Goal: Contribute content: Add original content to the website for others to see

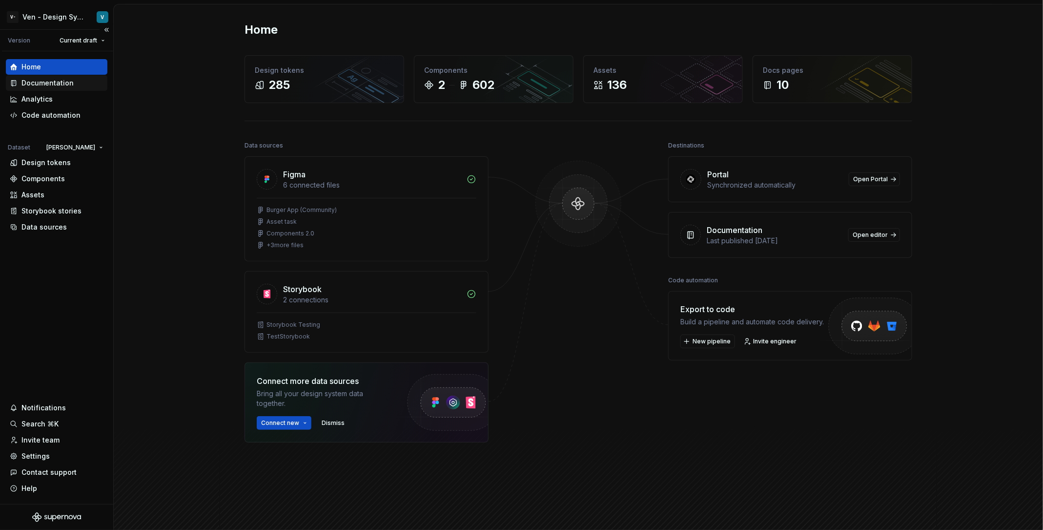
click at [46, 84] on div "Documentation" at bounding box center [47, 83] width 52 height 10
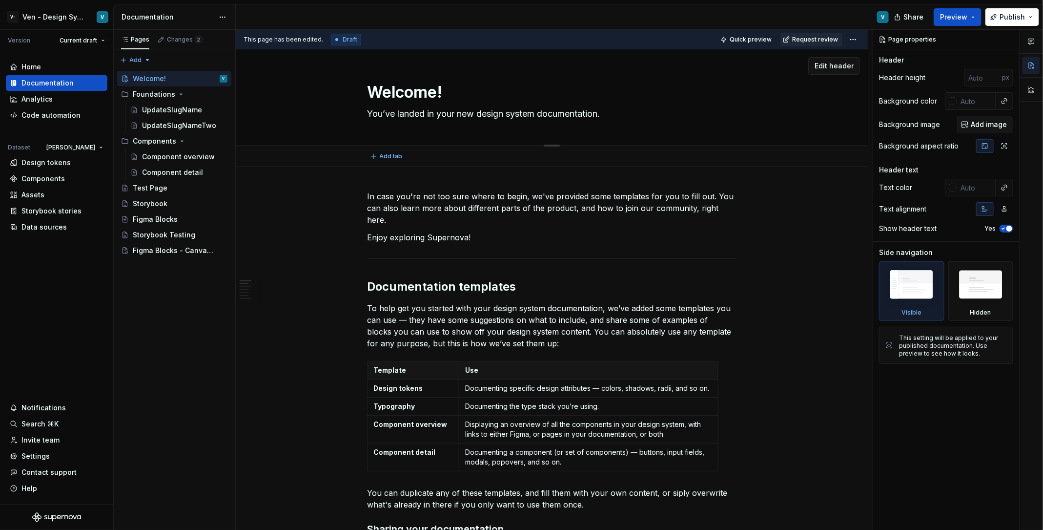
type textarea "*"
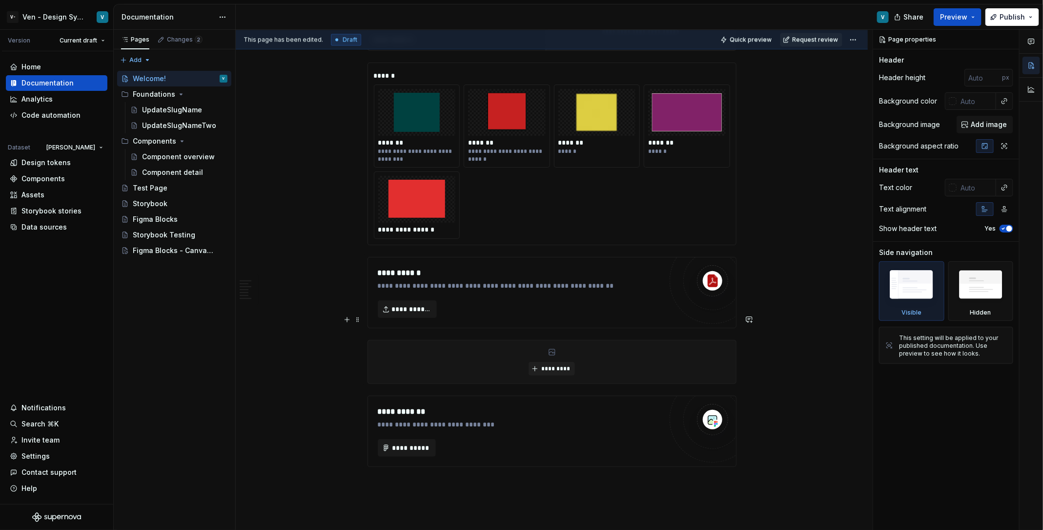
scroll to position [1457, 0]
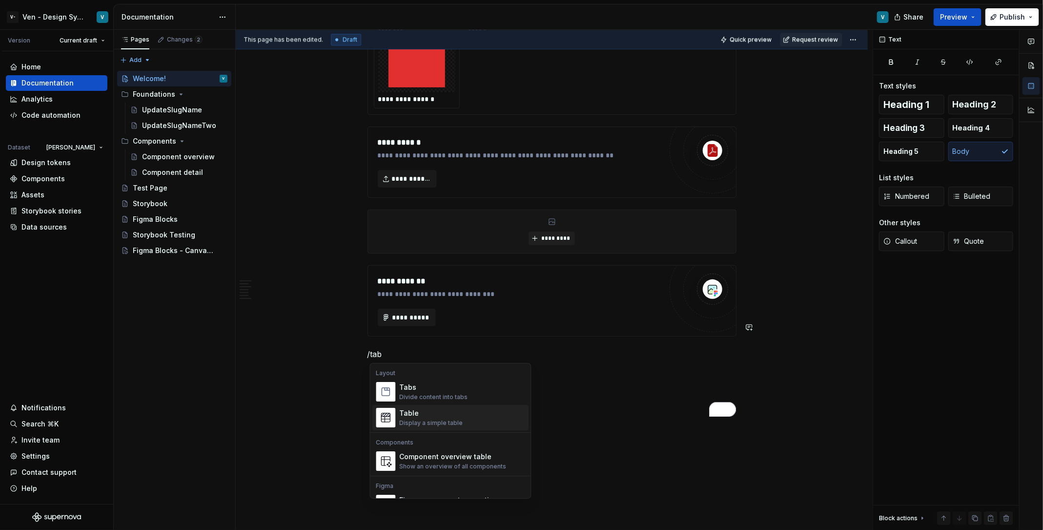
click at [435, 421] on div "Display a simple table" at bounding box center [431, 423] width 63 height 8
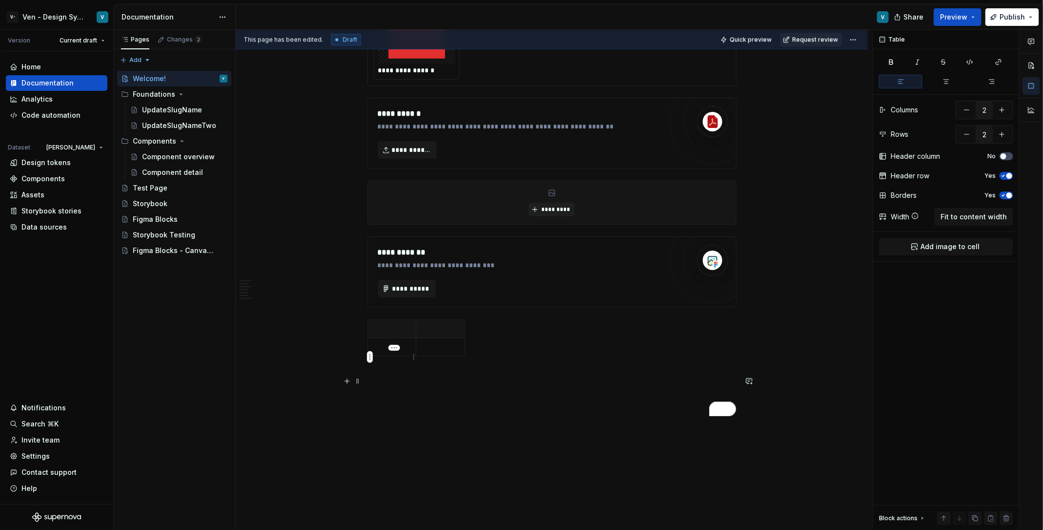
click at [409, 333] on p "To enrich screen reader interactions, please activate Accessibility in Grammarl…" at bounding box center [392, 329] width 37 height 10
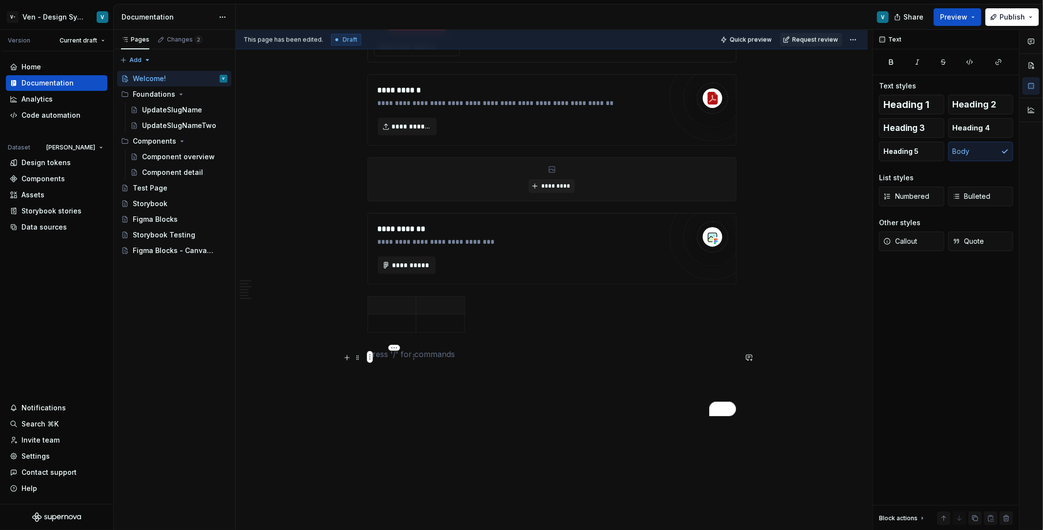
click at [392, 310] on p "To enrich screen reader interactions, please activate Accessibility in Grammarl…" at bounding box center [392, 305] width 37 height 10
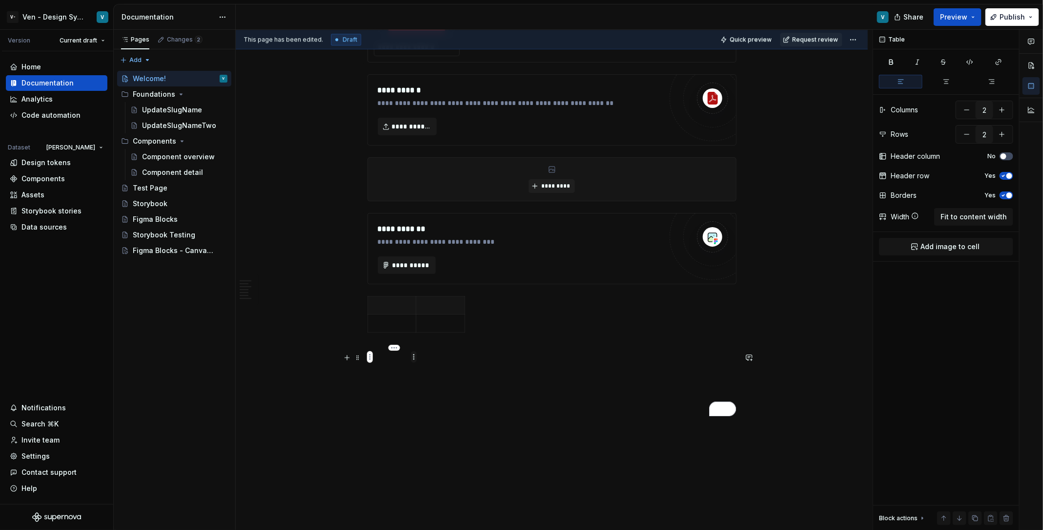
click at [416, 353] on html "V- Ven - Design System Test V Version Current draft Home Documentation Analytic…" at bounding box center [521, 265] width 1043 height 530
click at [435, 370] on div "Add image" at bounding box center [460, 375] width 63 height 10
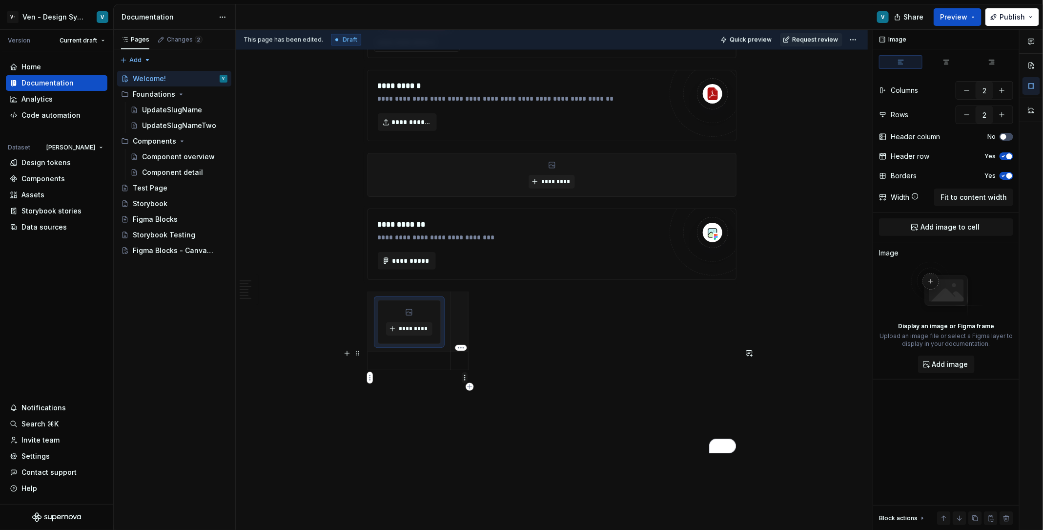
click at [464, 379] on html "V- Ven - Design System Test V Version Current draft Home Documentation Analytic…" at bounding box center [521, 265] width 1043 height 530
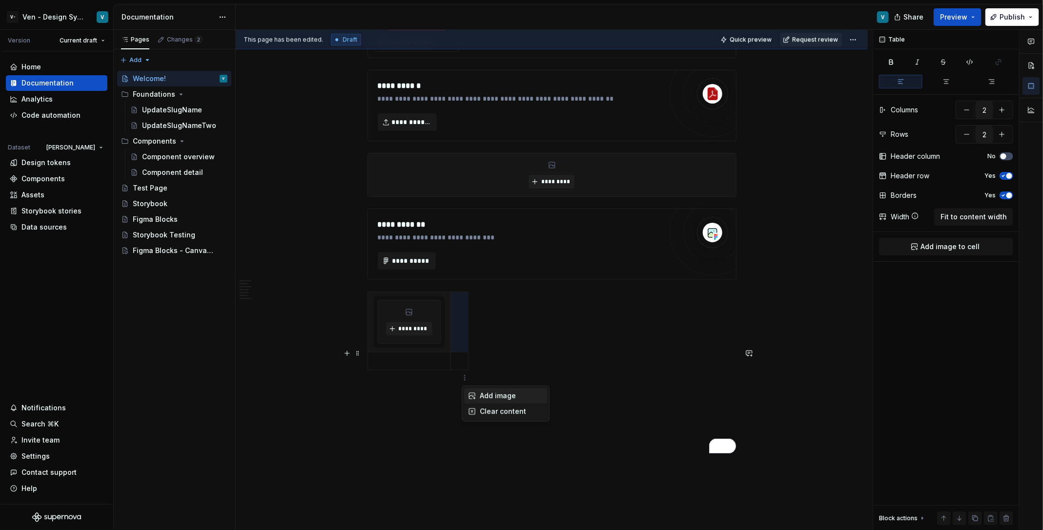
click at [494, 395] on div "Add image" at bounding box center [511, 396] width 63 height 10
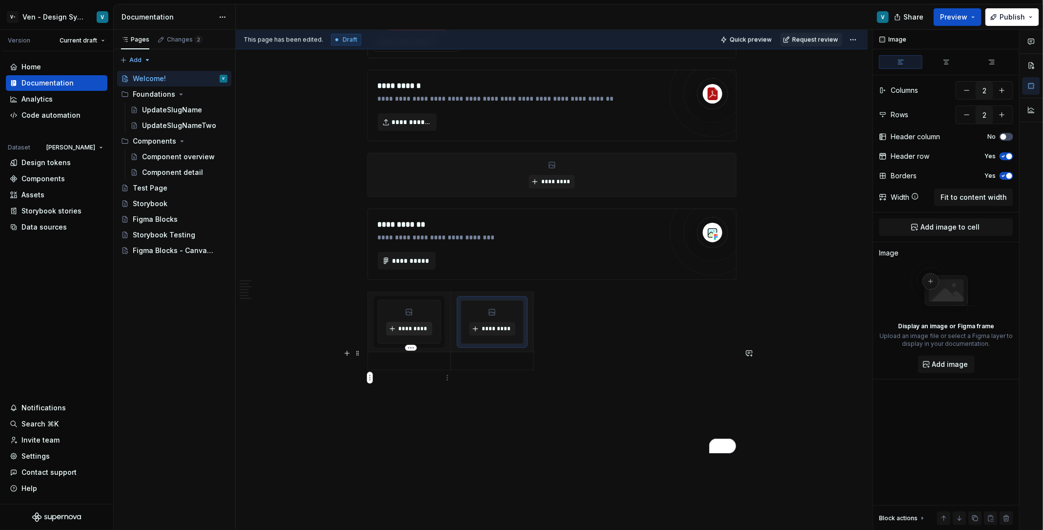
click at [424, 335] on button "*********" at bounding box center [409, 329] width 46 height 14
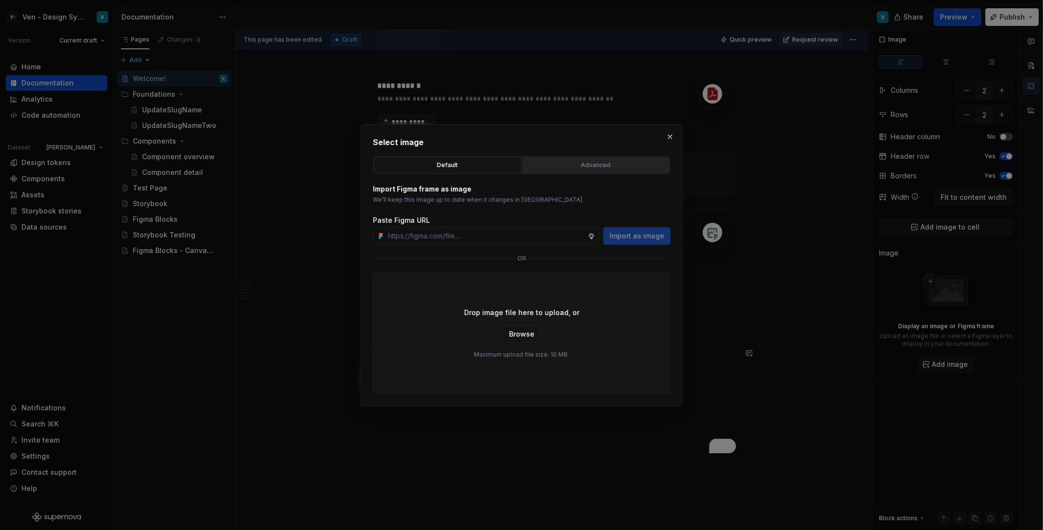
click at [594, 160] on div "Advanced" at bounding box center [596, 165] width 141 height 10
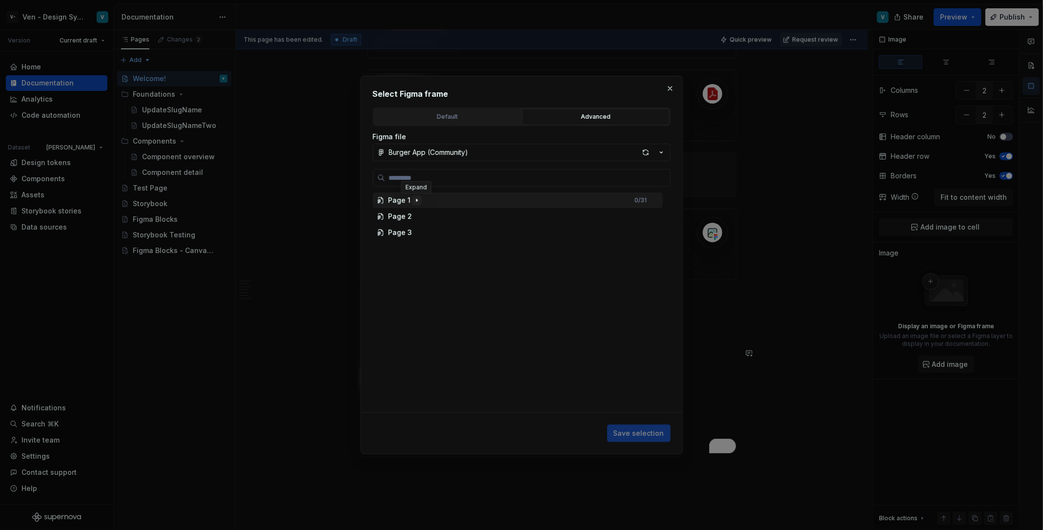
click at [413, 201] on icon "button" at bounding box center [417, 200] width 8 height 8
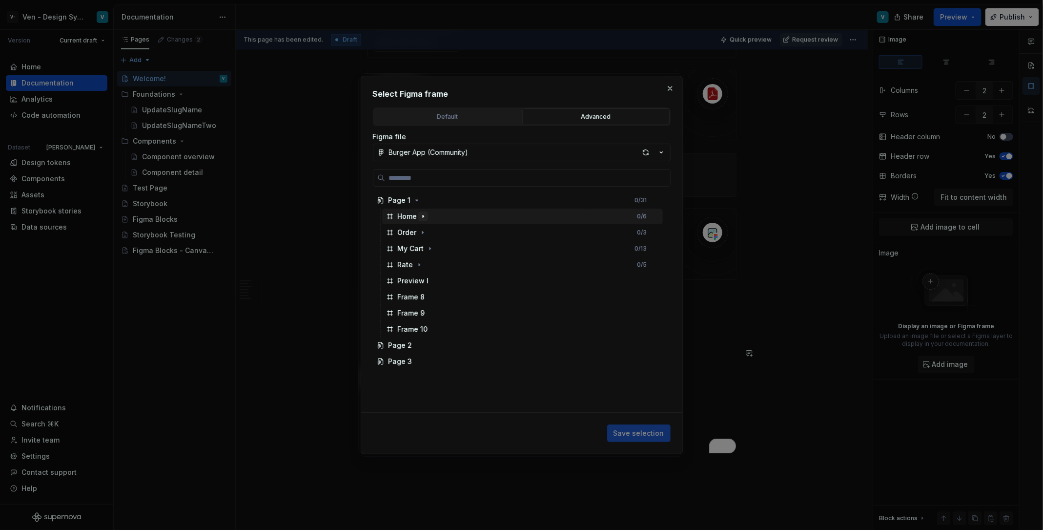
click at [419, 212] on icon "button" at bounding box center [423, 216] width 8 height 8
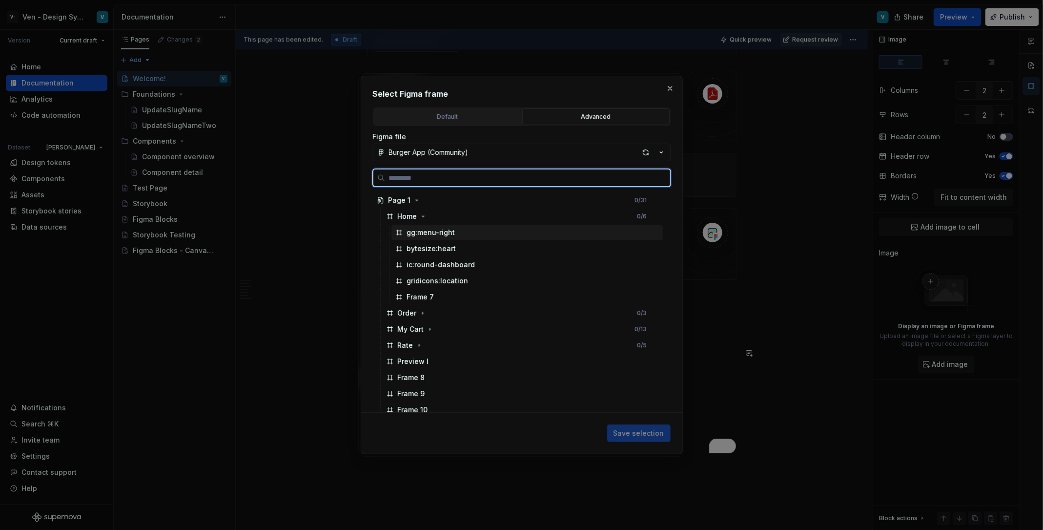
click at [440, 230] on div "gg:menu-right" at bounding box center [431, 232] width 48 height 10
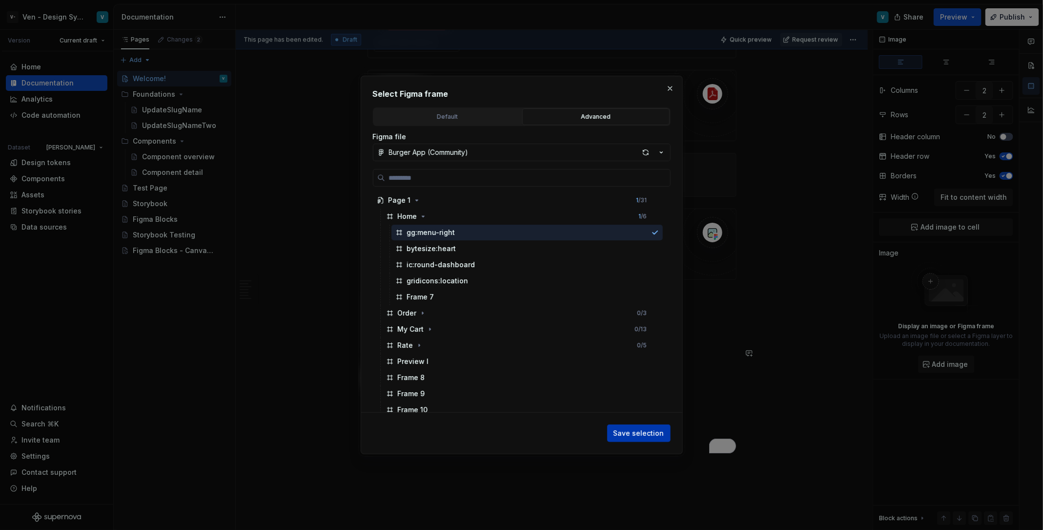
click at [635, 429] on span "Save selection" at bounding box center [639, 433] width 51 height 10
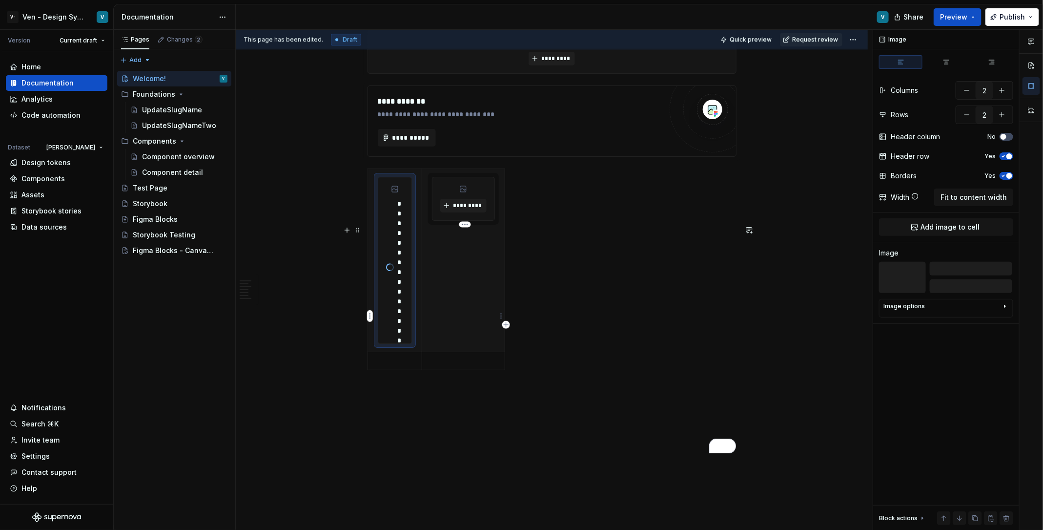
scroll to position [1550, 0]
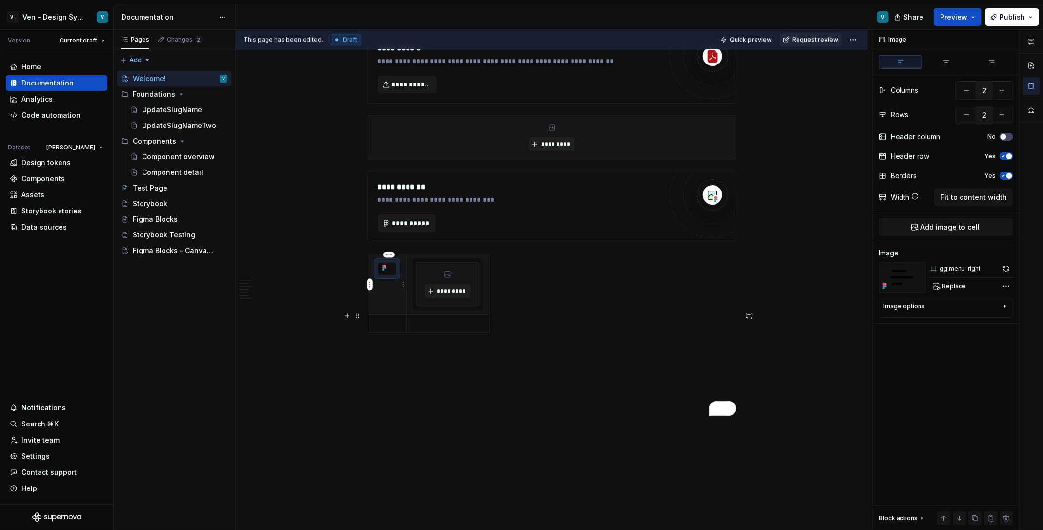
click at [388, 275] on div "To enrich screen reader interactions, please activate Accessibility in Grammarl…" at bounding box center [387, 268] width 19 height 13
click at [450, 293] on span "*********" at bounding box center [452, 291] width 30 height 8
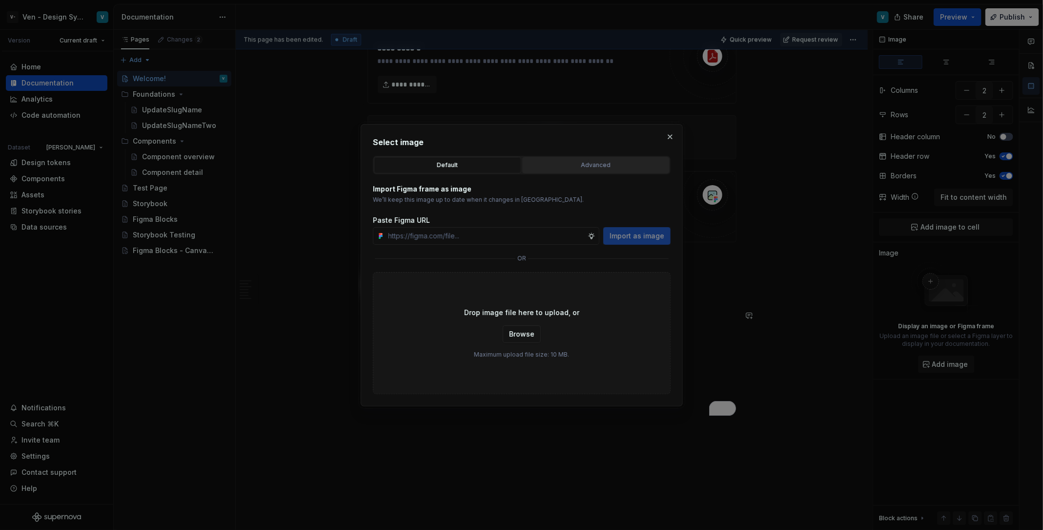
click at [560, 169] on div "Advanced" at bounding box center [596, 165] width 141 height 10
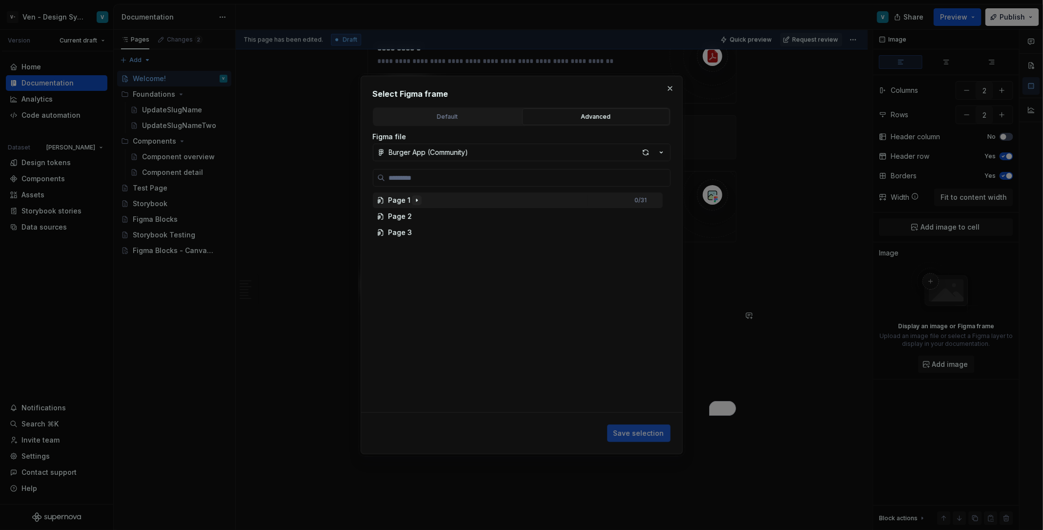
click at [412, 200] on button "button" at bounding box center [417, 200] width 10 height 10
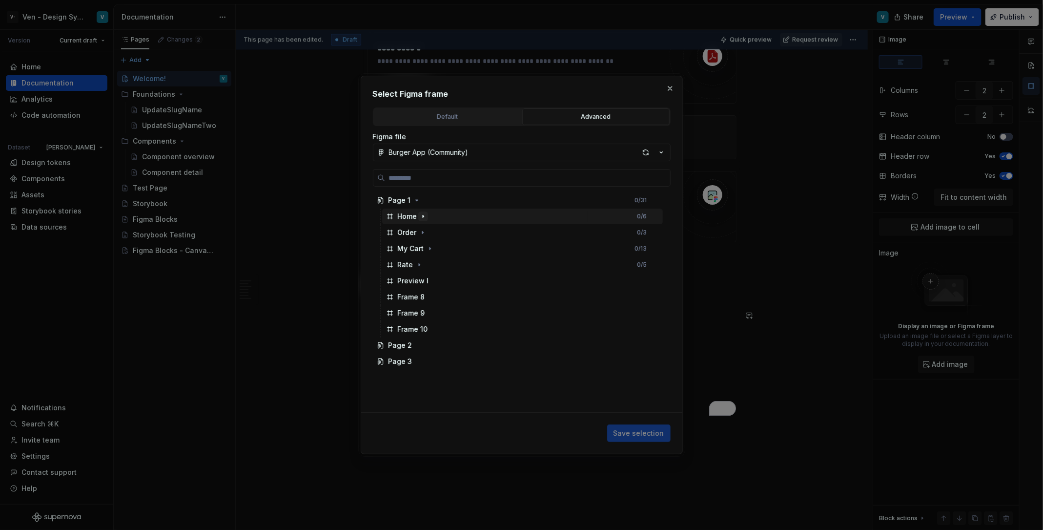
click at [423, 215] on icon "button" at bounding box center [423, 216] width 1 height 2
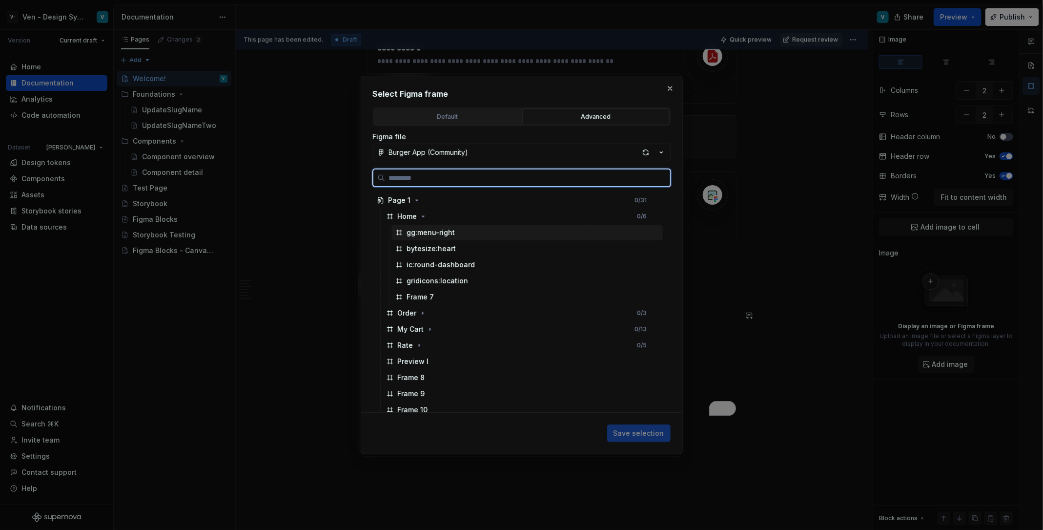
click at [440, 231] on div "gg:menu-right" at bounding box center [431, 232] width 48 height 10
click at [415, 303] on div "Frame 7" at bounding box center [526, 297] width 271 height 16
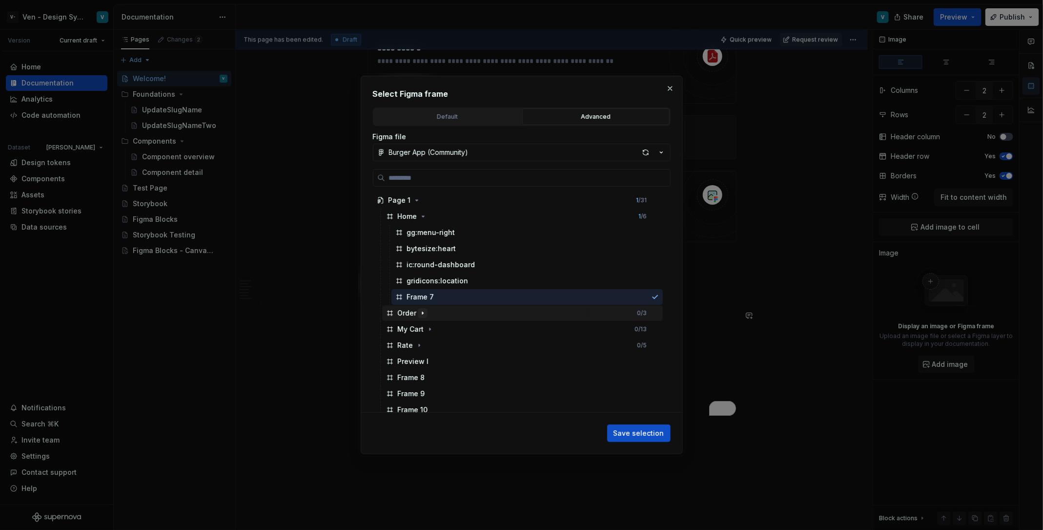
click at [419, 310] on icon "button" at bounding box center [423, 313] width 8 height 8
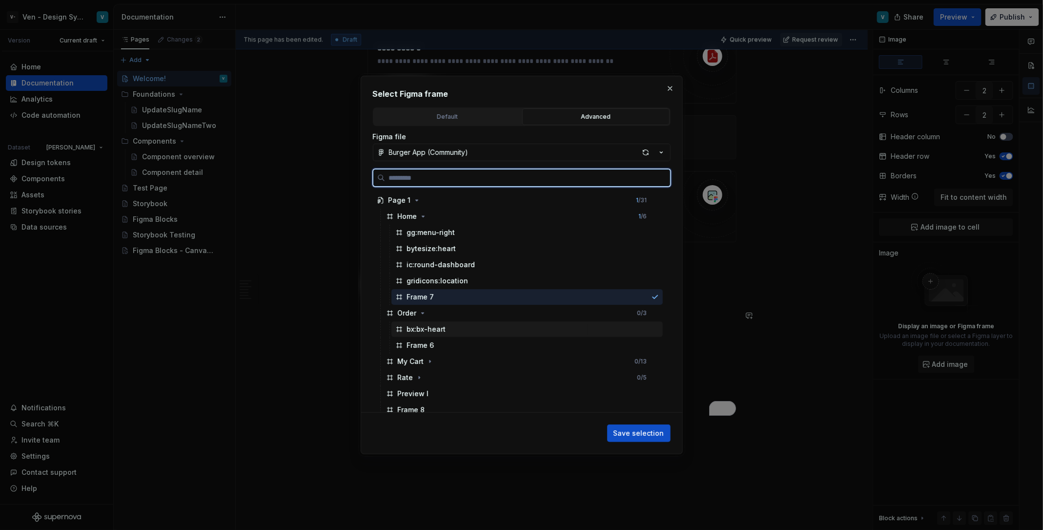
click at [425, 335] on div "bx:bx-heart" at bounding box center [526, 329] width 271 height 16
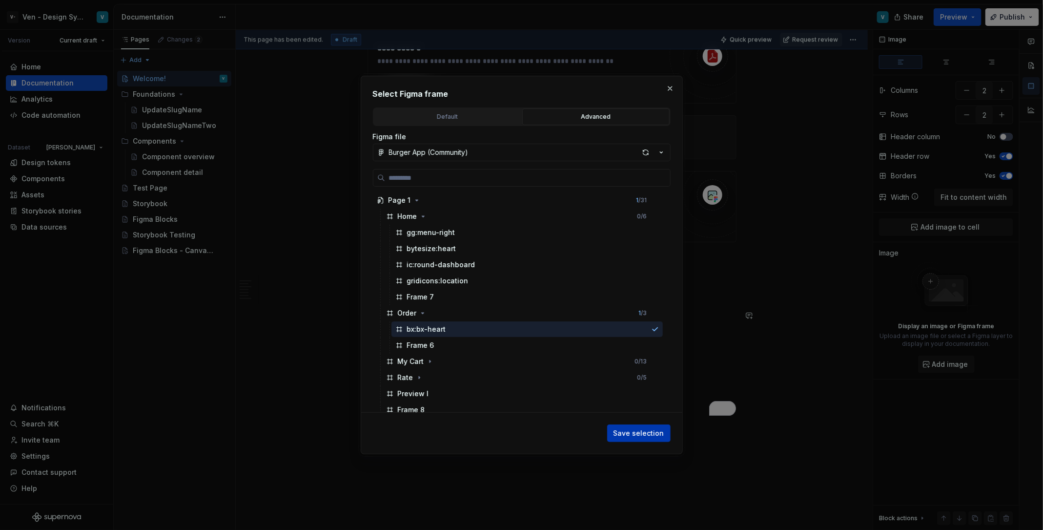
click at [649, 433] on span "Save selection" at bounding box center [639, 433] width 51 height 10
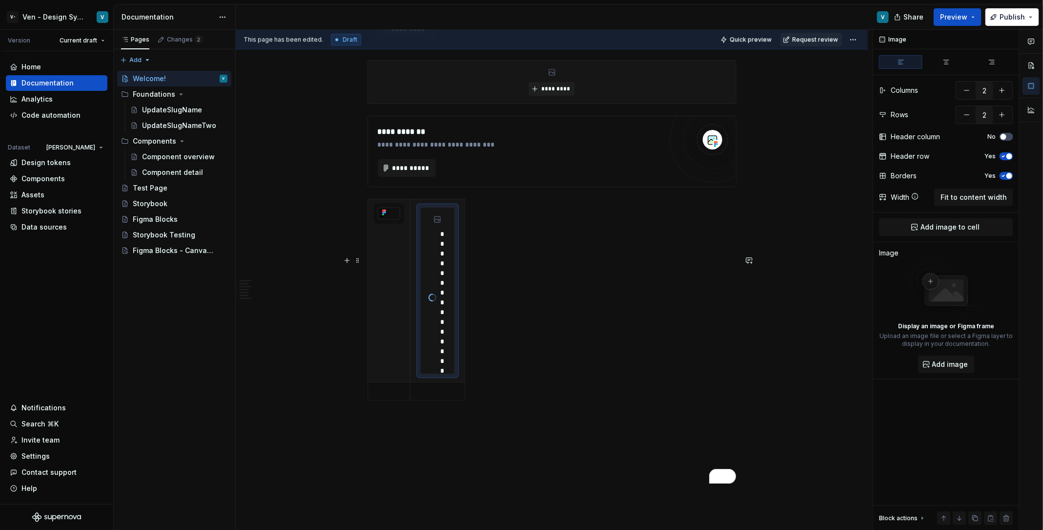
scroll to position [1519, 0]
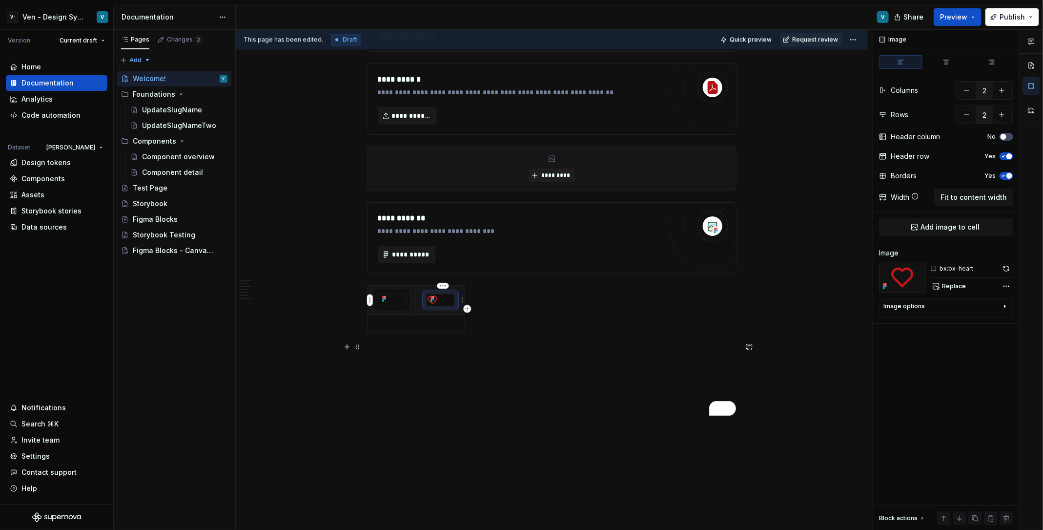
click at [441, 302] on div "To enrich screen reader interactions, please activate Accessibility in Grammarl…" at bounding box center [441, 300] width 28 height 12
click at [500, 296] on div "To enrich screen reader interactions, please activate Accessibility in Grammarl…" at bounding box center [552, 310] width 369 height 51
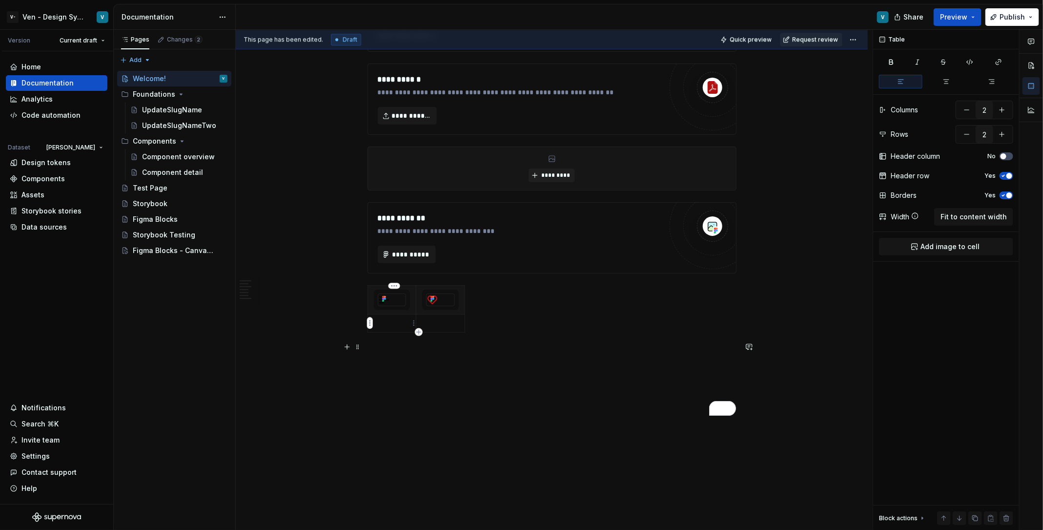
click at [399, 329] on td "To enrich screen reader interactions, please activate Accessibility in Grammarl…" at bounding box center [392, 323] width 49 height 18
click at [412, 324] on html "V- Ven - Design System Test V Version Current draft Home Documentation Analytic…" at bounding box center [521, 265] width 1043 height 530
click at [434, 335] on div "Add image" at bounding box center [454, 341] width 83 height 16
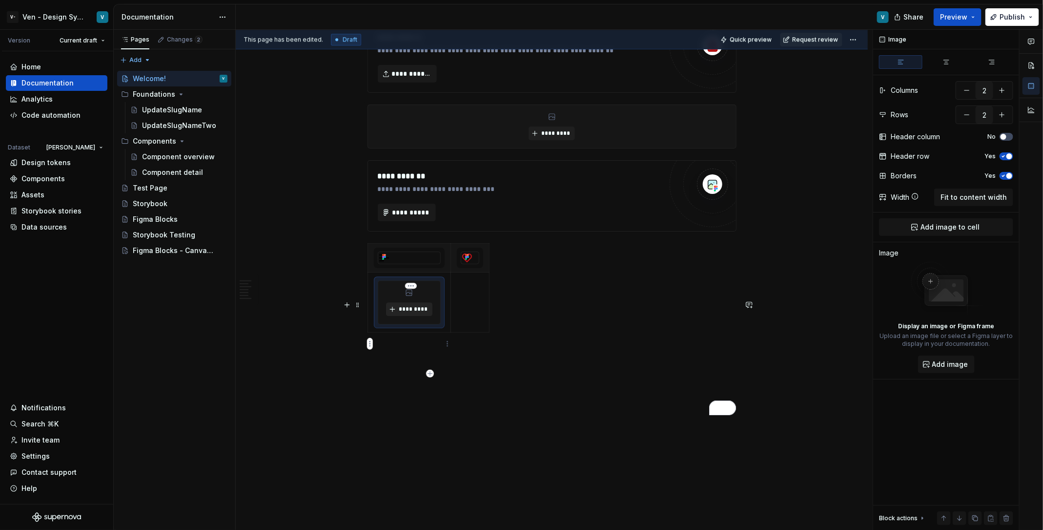
click at [423, 313] on span "*********" at bounding box center [413, 309] width 30 height 8
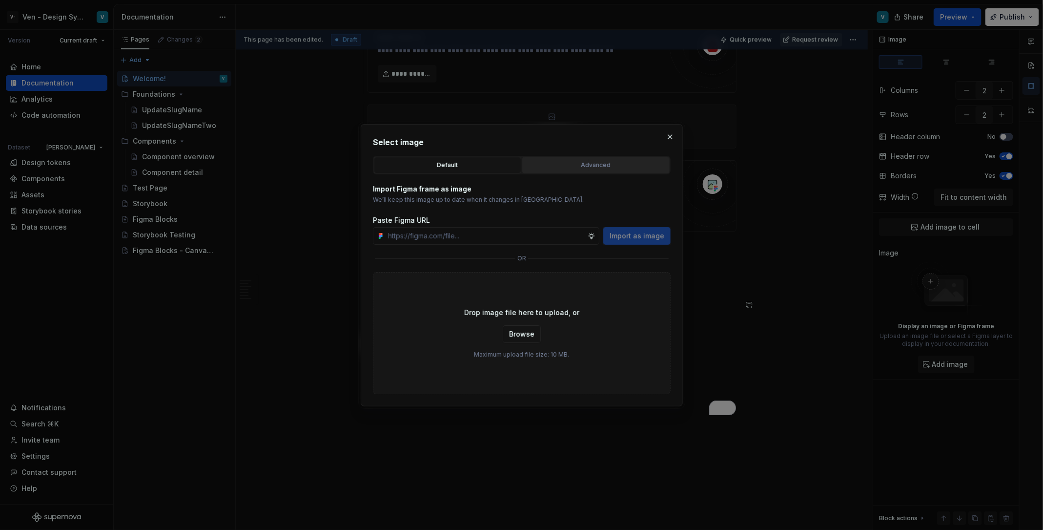
click at [562, 171] on button "Advanced" at bounding box center [595, 165] width 147 height 17
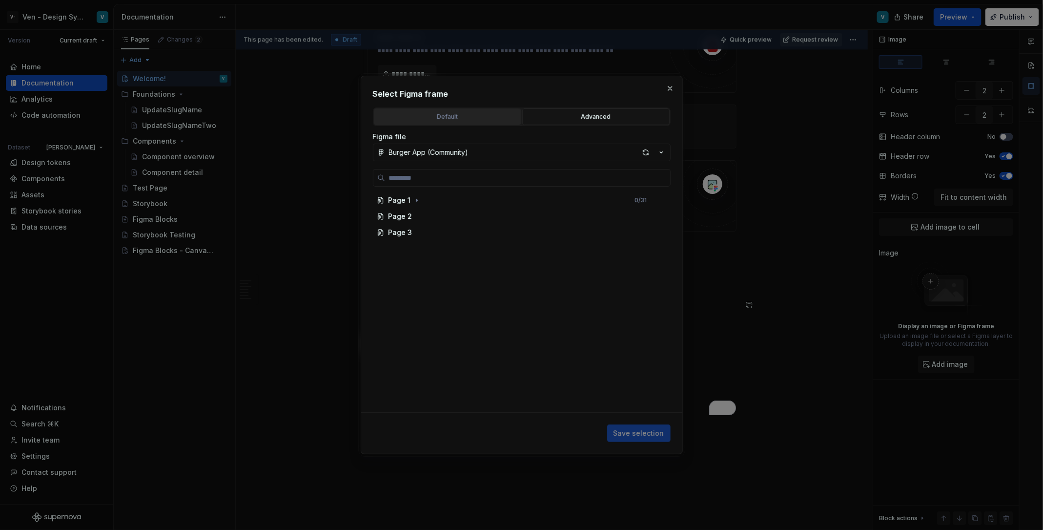
click at [475, 123] on button "Default" at bounding box center [447, 116] width 147 height 17
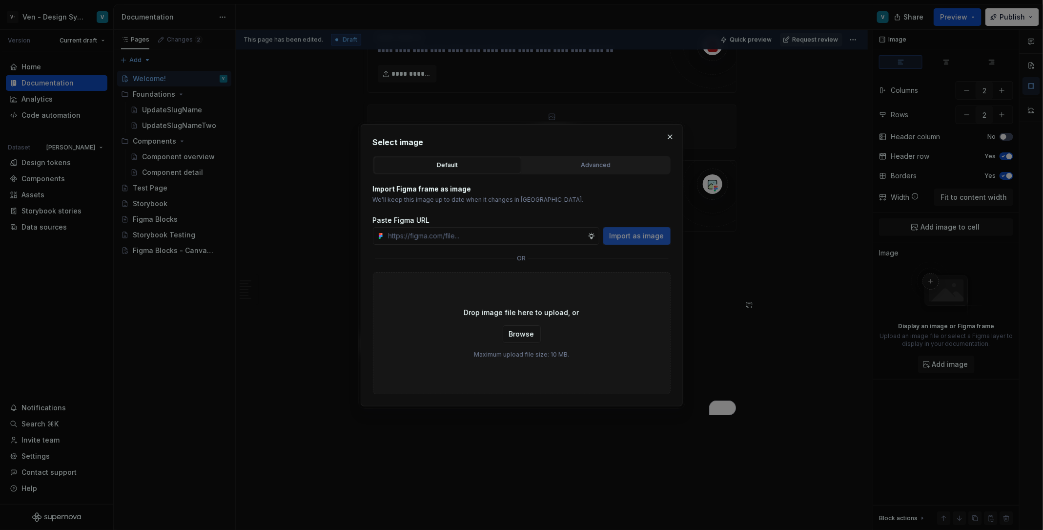
click at [475, 123] on div "Select image Default Advanced Import Figma frame as image We’ll keep this image…" at bounding box center [521, 265] width 327 height 287
click at [571, 166] on div "Advanced" at bounding box center [596, 165] width 141 height 10
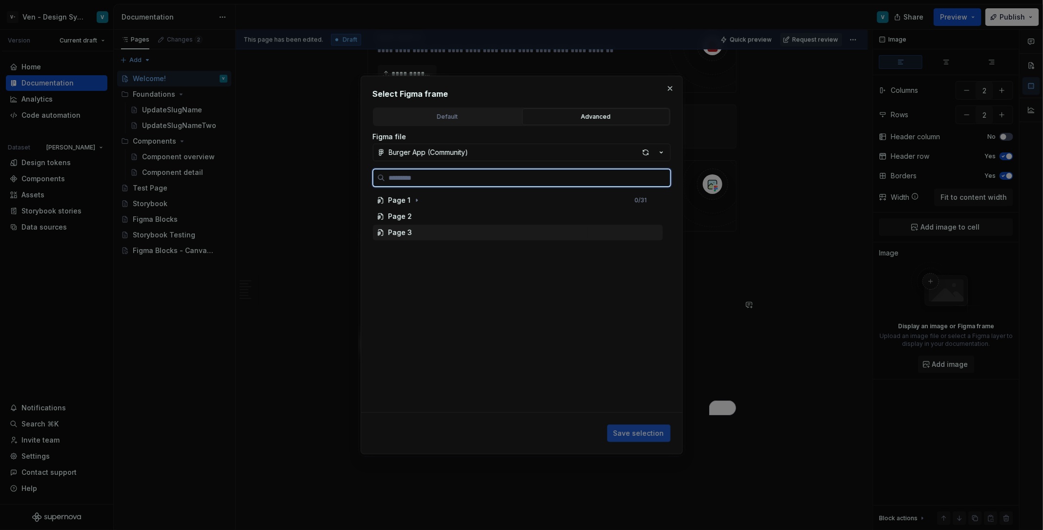
click at [408, 236] on div "Page 3" at bounding box center [401, 232] width 24 height 10
click at [412, 231] on div "Page 3" at bounding box center [518, 233] width 290 height 16
click at [403, 229] on div "Page 3" at bounding box center [401, 232] width 24 height 10
click at [404, 213] on div "Page 2" at bounding box center [401, 216] width 24 height 10
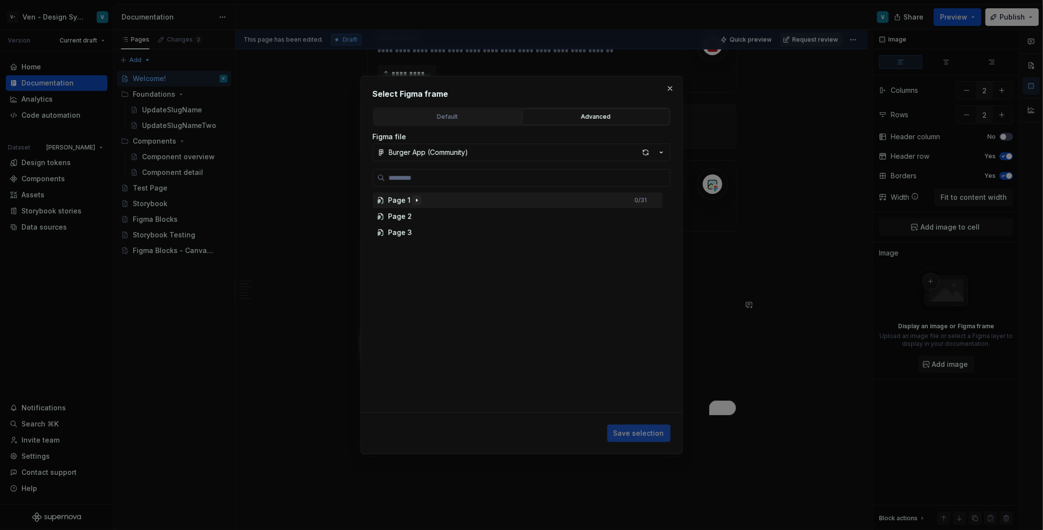
click at [412, 200] on button "button" at bounding box center [417, 200] width 10 height 10
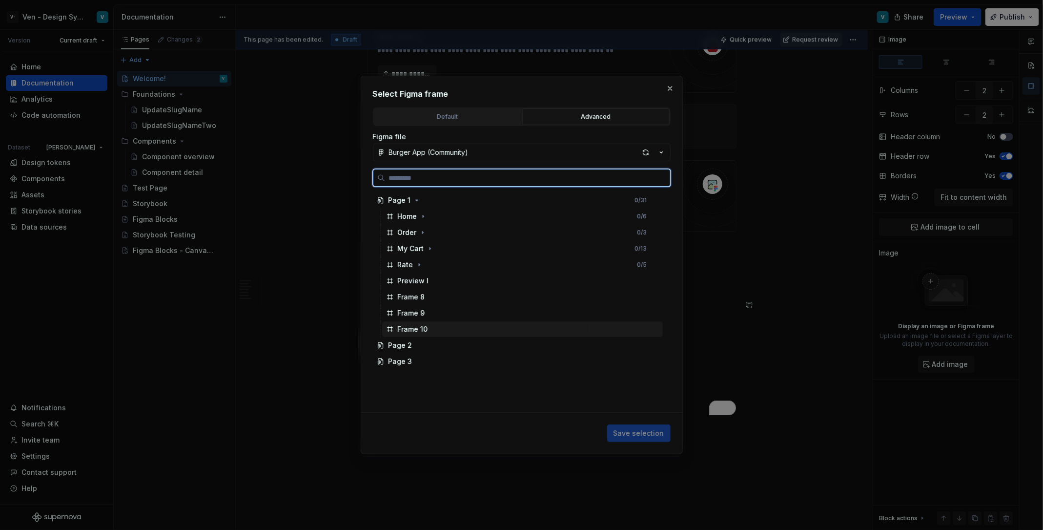
click at [425, 330] on div "Frame 10" at bounding box center [413, 329] width 30 height 10
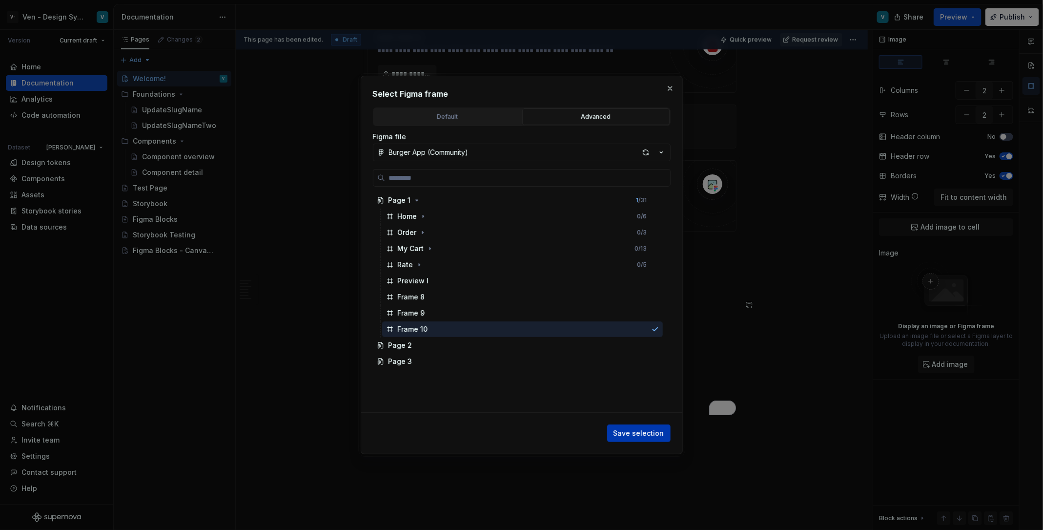
click at [657, 434] on span "Save selection" at bounding box center [639, 433] width 51 height 10
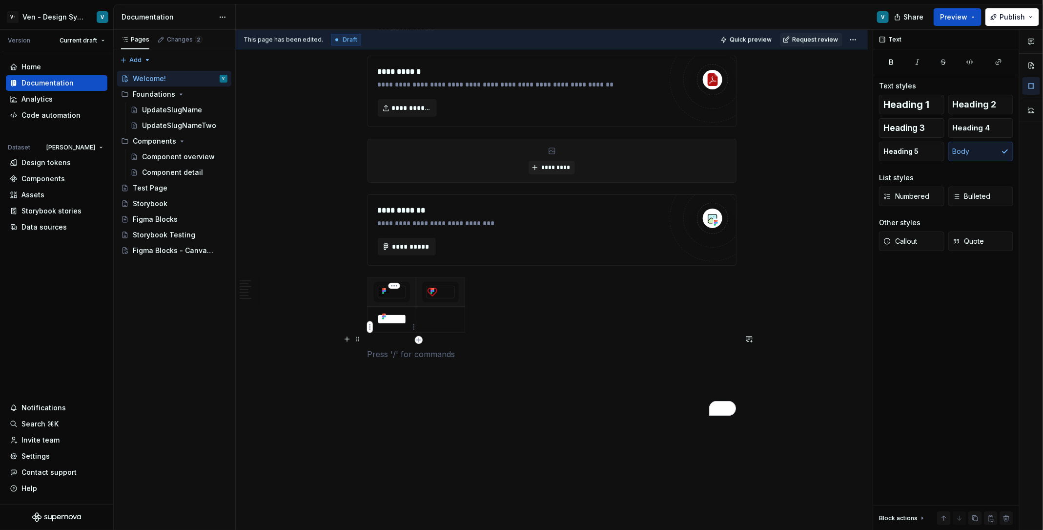
click at [406, 323] on img "To enrich screen reader interactions, please activate Accessibility in Grammarl…" at bounding box center [392, 319] width 28 height 8
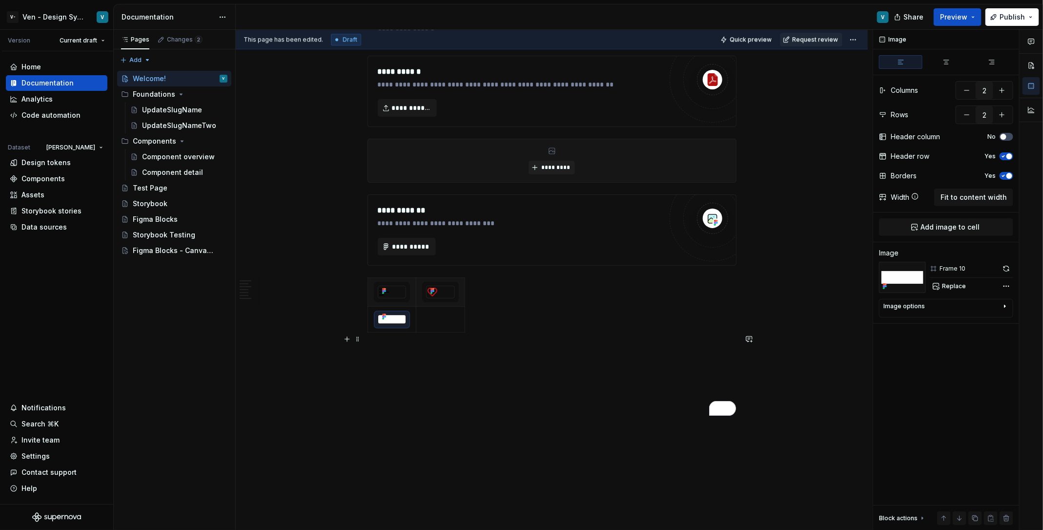
click at [508, 322] on div "To enrich screen reader interactions, please activate Accessibility in Grammarl…" at bounding box center [552, 306] width 369 height 59
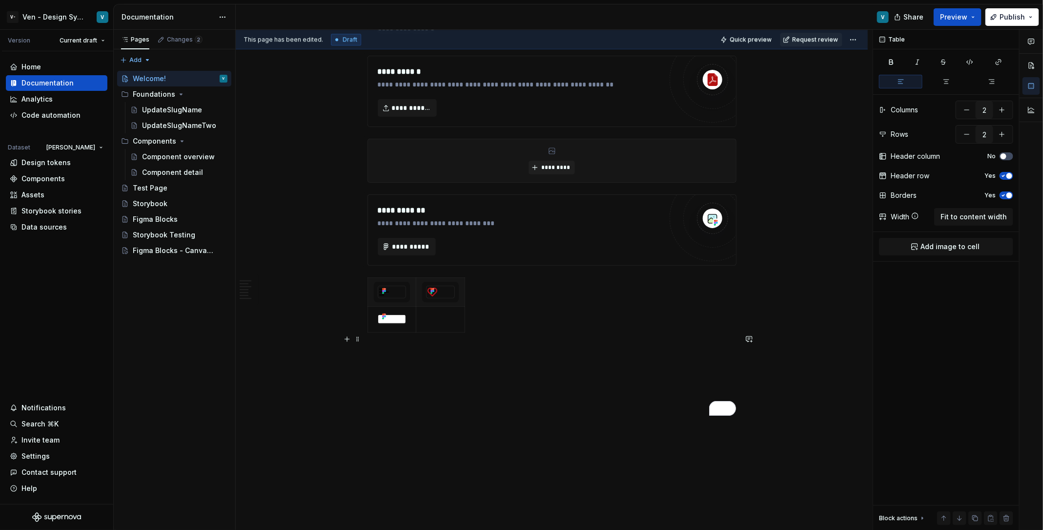
click at [562, 333] on div "To enrich screen reader interactions, please activate Accessibility in Grammarl…" at bounding box center [552, 306] width 369 height 59
click at [510, 322] on div "To enrich screen reader interactions, please activate Accessibility in Grammarl…" at bounding box center [552, 306] width 369 height 59
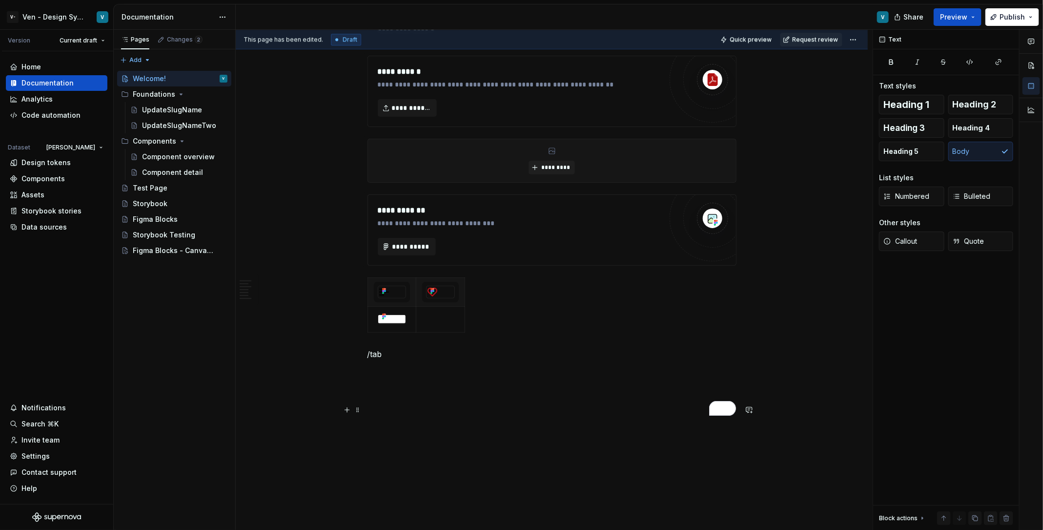
click at [465, 360] on p "/tab" at bounding box center [552, 354] width 369 height 12
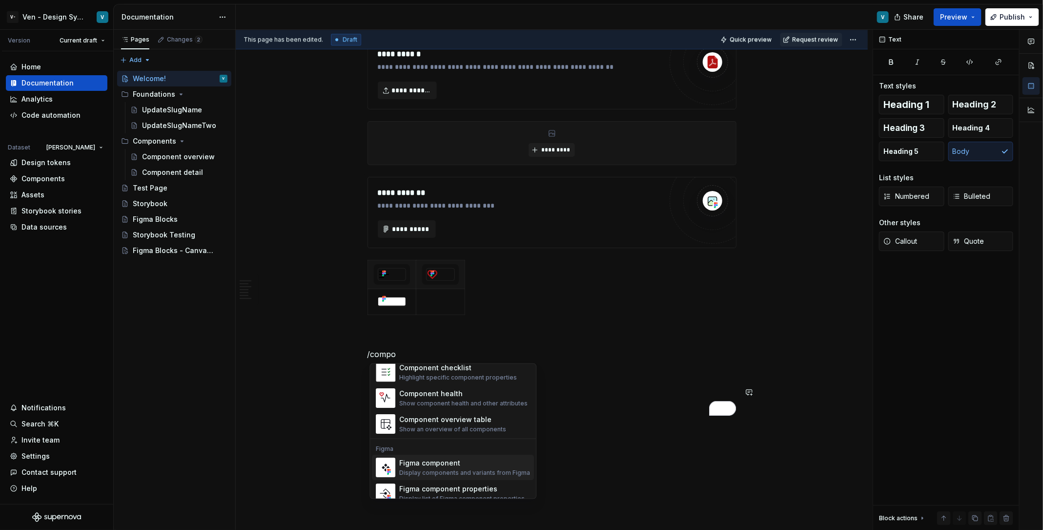
scroll to position [29, 0]
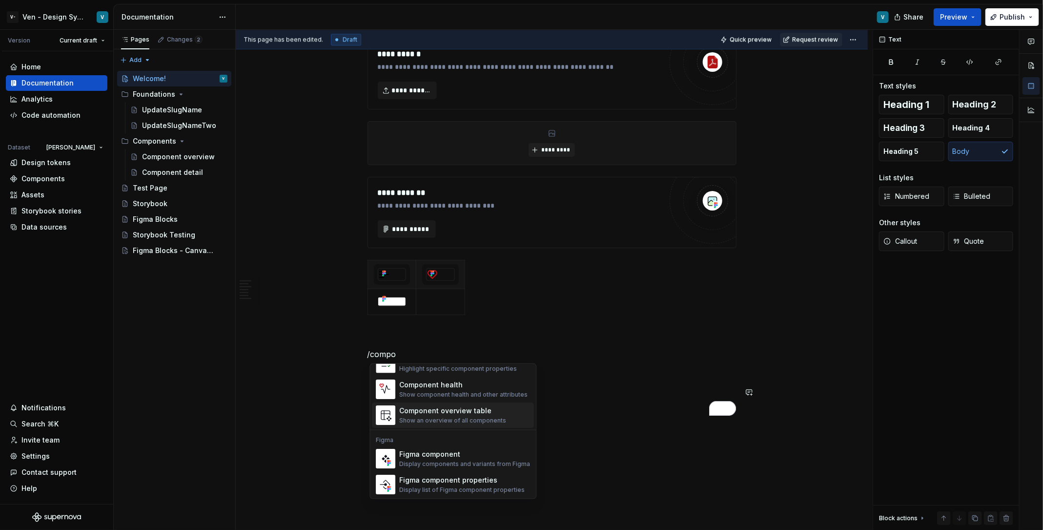
click at [437, 416] on div "Show an overview of all components" at bounding box center [453, 420] width 107 height 8
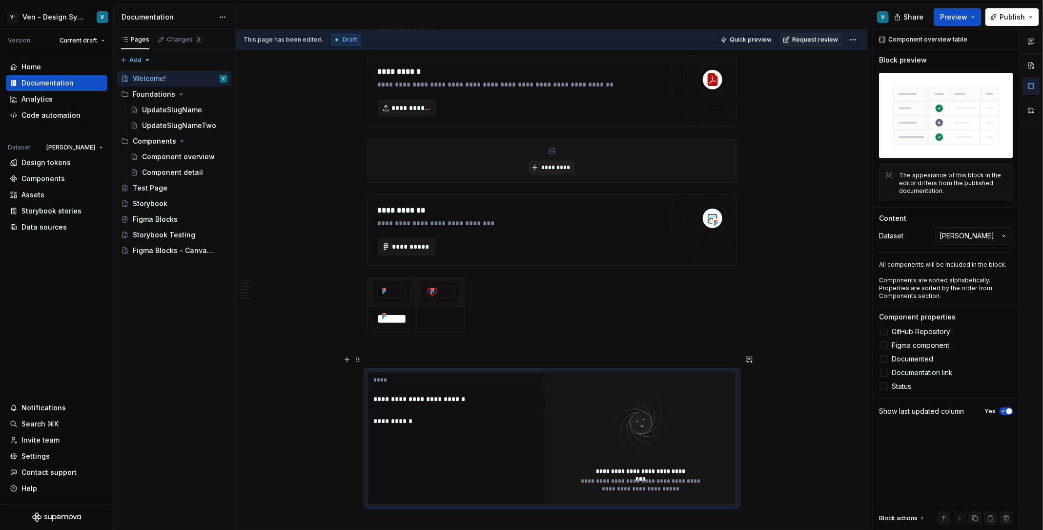
click at [416, 410] on td "**********" at bounding box center [457, 421] width 178 height 22
click at [429, 416] on p "**********" at bounding box center [435, 421] width 122 height 10
click at [597, 433] on img "To enrich screen reader interactions, please activate Accessibility in Grammarl…" at bounding box center [640, 423] width 127 height 78
click at [469, 388] on td "**********" at bounding box center [457, 399] width 178 height 22
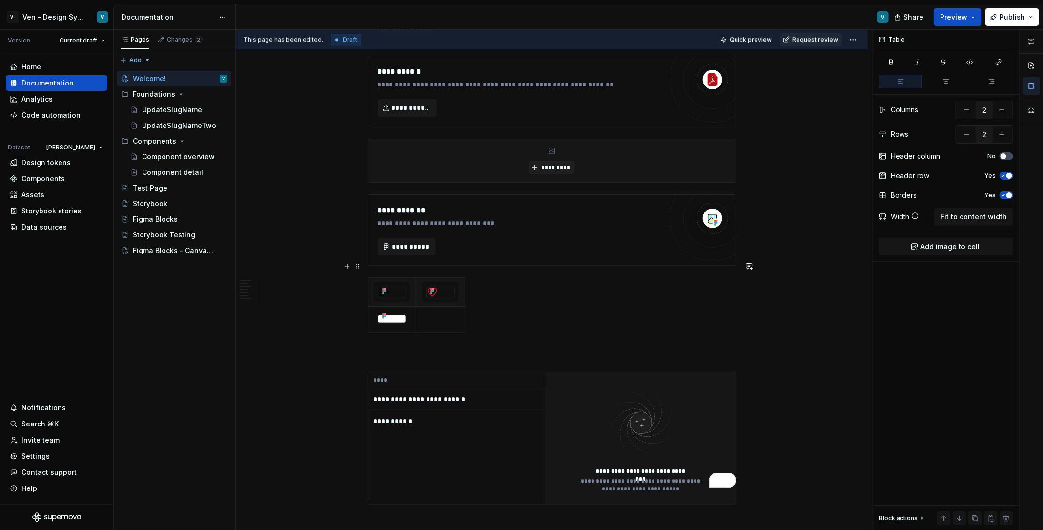
click at [592, 306] on div "To enrich screen reader interactions, please activate Accessibility in Grammarl…" at bounding box center [552, 306] width 369 height 59
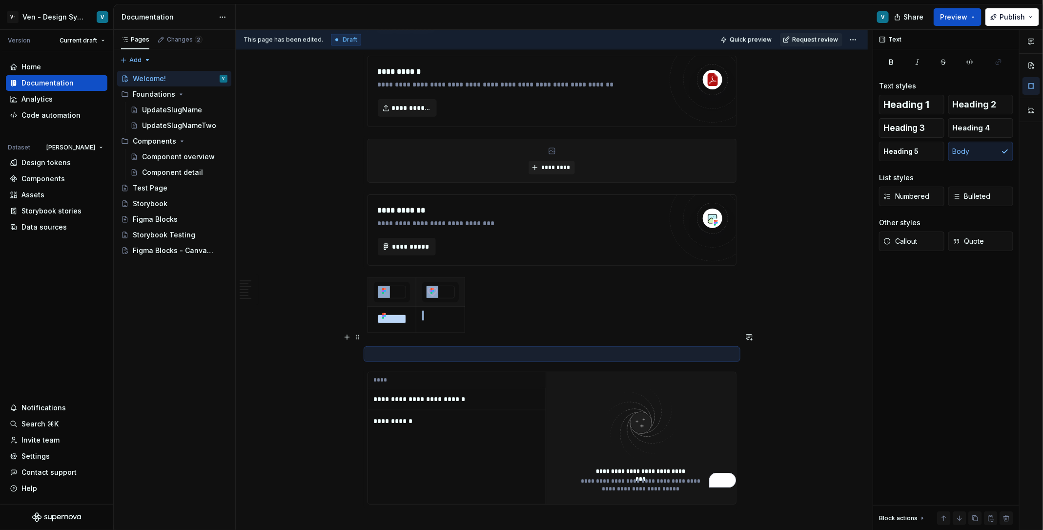
click at [558, 348] on p "To enrich screen reader interactions, please activate Accessibility in Grammarl…" at bounding box center [552, 354] width 369 height 12
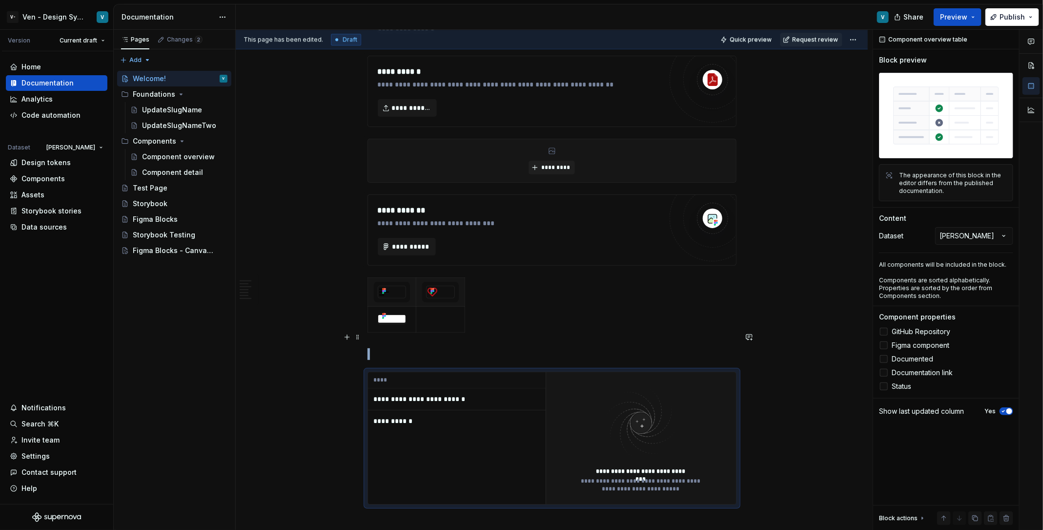
click at [562, 348] on p "To enrich screen reader interactions, please activate Accessibility in Grammarl…" at bounding box center [552, 354] width 369 height 12
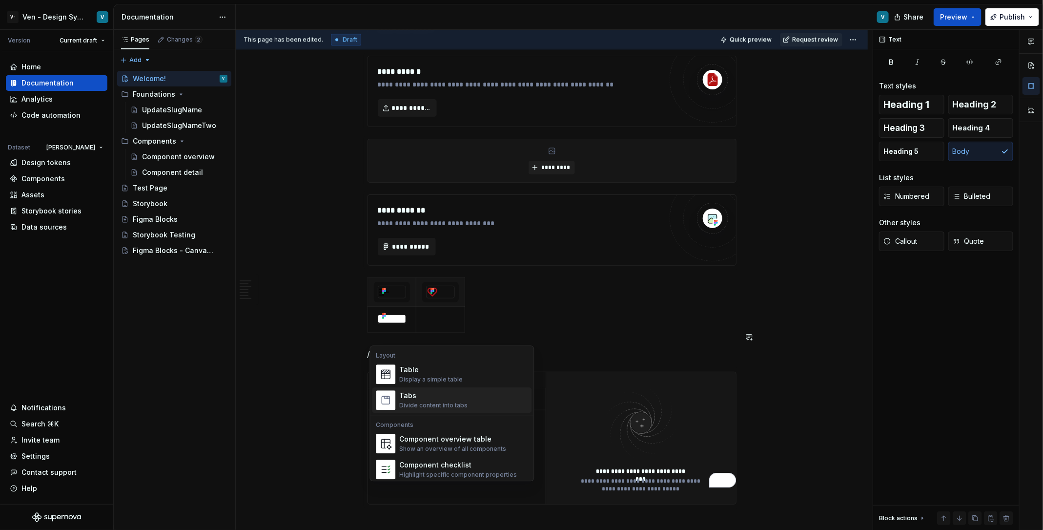
click at [471, 396] on div "Tabs Divide content into tabs" at bounding box center [464, 401] width 128 height 20
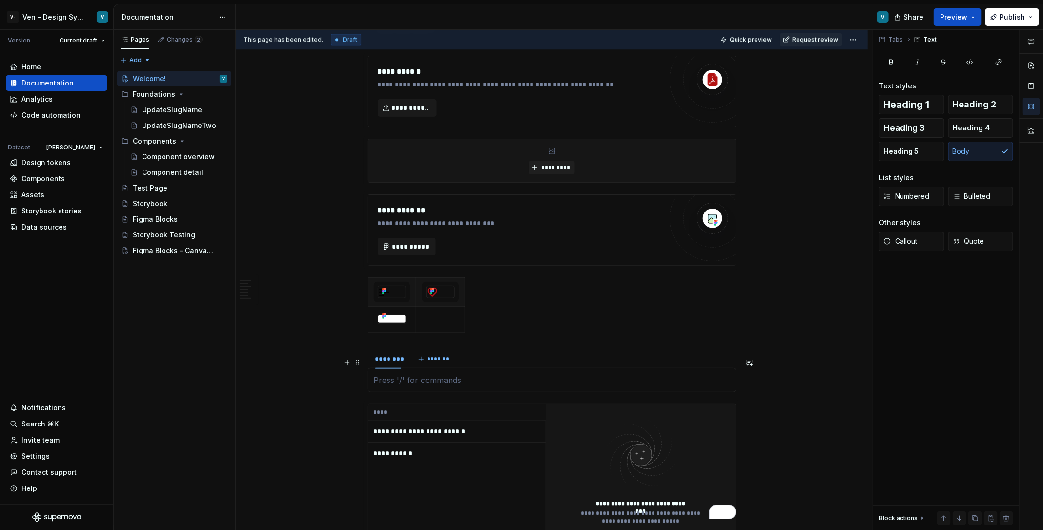
click at [444, 374] on p "To enrich screen reader interactions, please activate Accessibility in Grammarl…" at bounding box center [552, 380] width 356 height 12
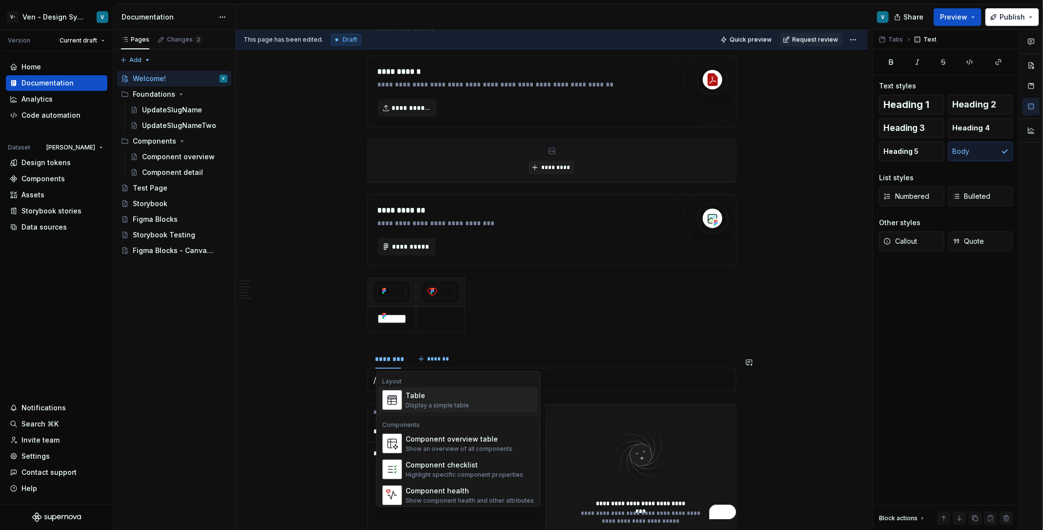
click at [444, 391] on div "Table" at bounding box center [437, 396] width 63 height 10
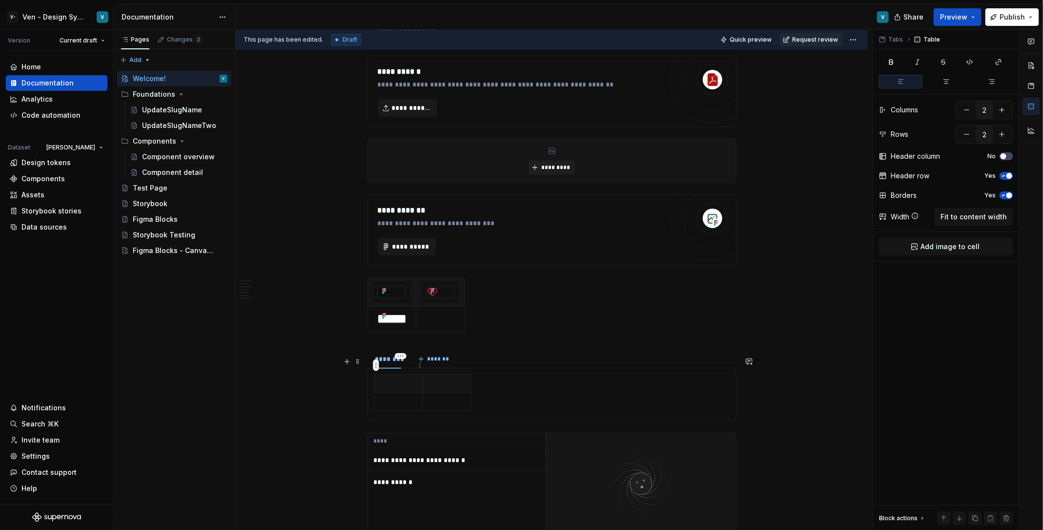
click at [399, 374] on th "To enrich screen reader interactions, please activate Accessibility in Grammarl…" at bounding box center [398, 383] width 49 height 18
click at [420, 365] on html "V- Ven - Design System Test V Version Current draft Home Documentation Analytic…" at bounding box center [521, 265] width 1043 height 530
click at [443, 379] on div "Add image" at bounding box center [466, 383] width 63 height 10
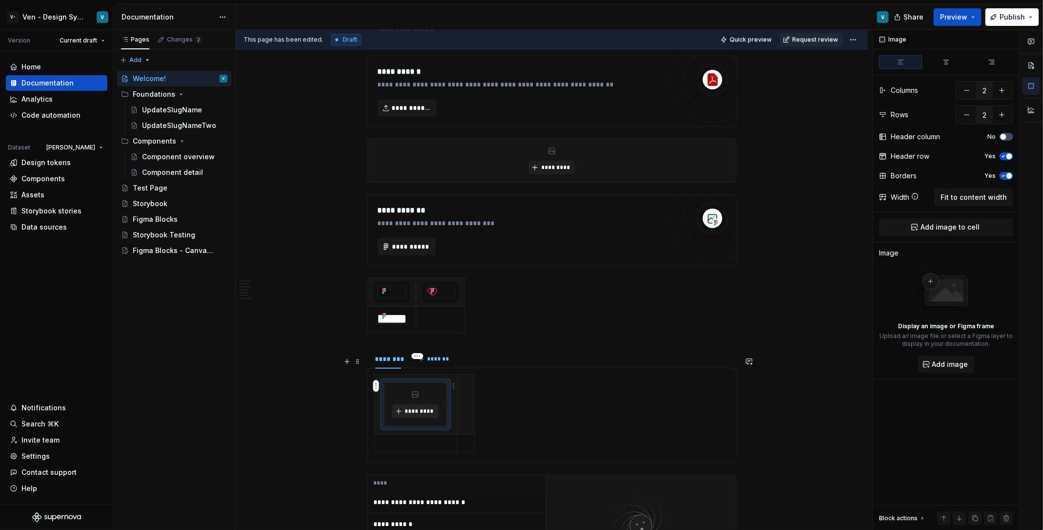
click at [426, 407] on span "*********" at bounding box center [420, 411] width 30 height 8
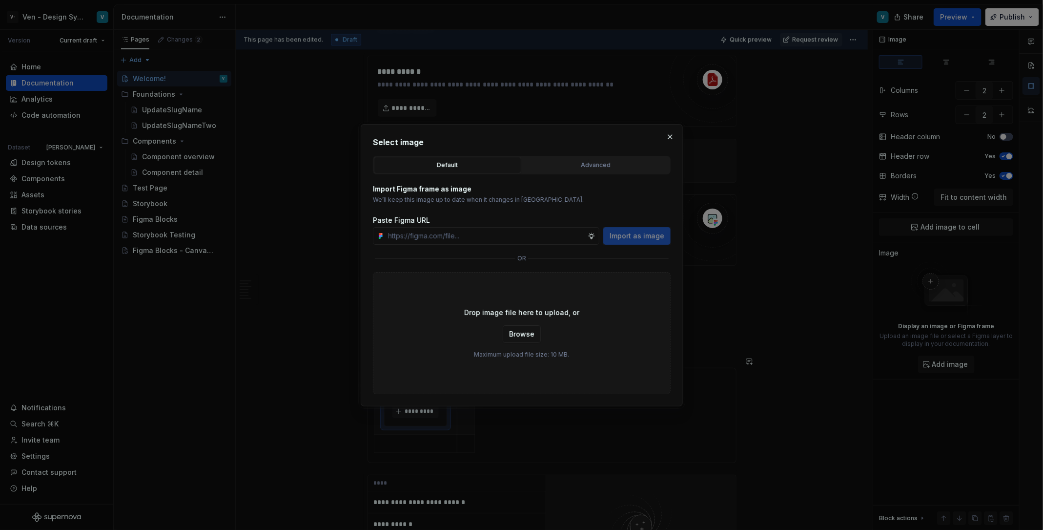
click at [627, 154] on div "Select image Default Advanced Import Figma frame as image We’ll keep this image…" at bounding box center [522, 265] width 298 height 258
click at [598, 167] on div "Advanced" at bounding box center [596, 165] width 141 height 10
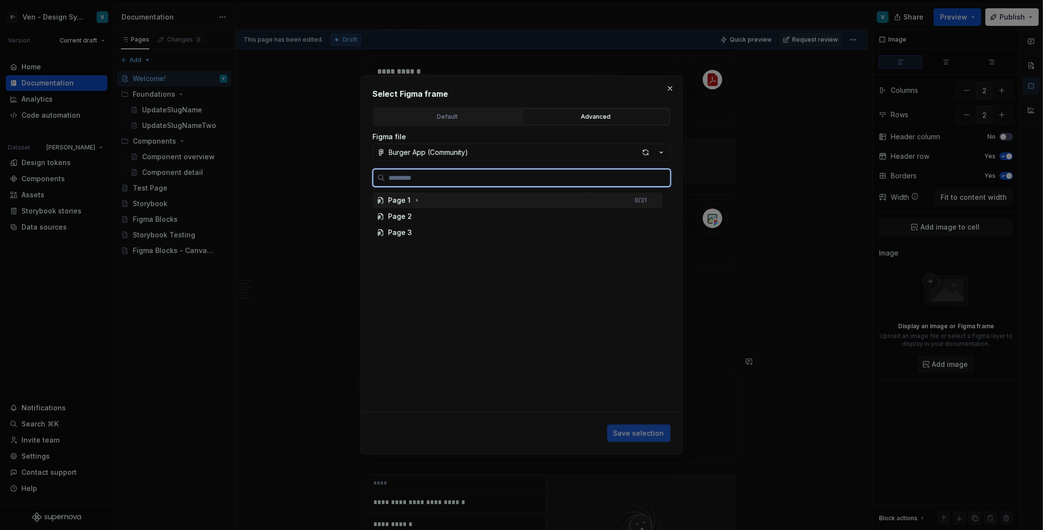
click at [451, 207] on div "Page 1 0 / 31" at bounding box center [518, 200] width 290 height 16
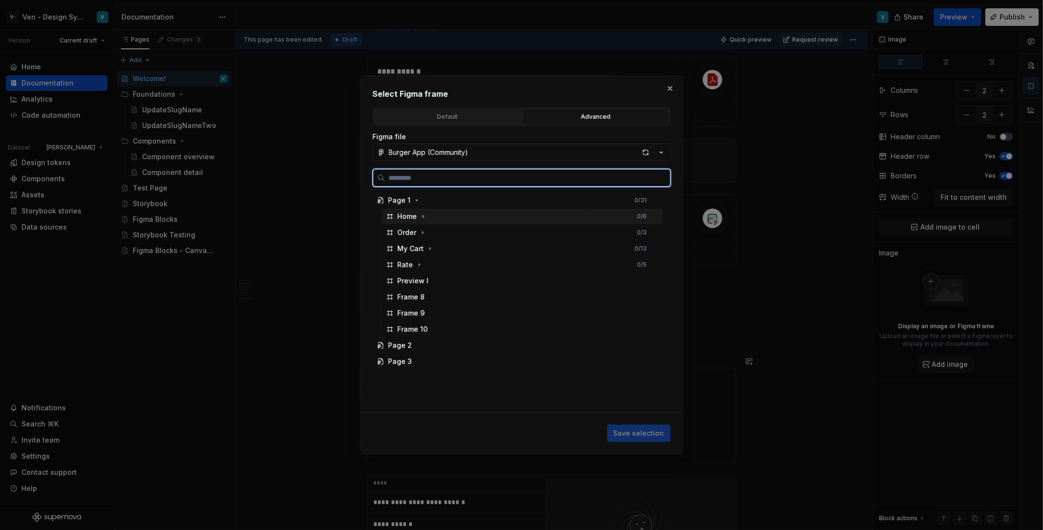
click at [433, 219] on div "Home 0 / 6" at bounding box center [522, 216] width 281 height 16
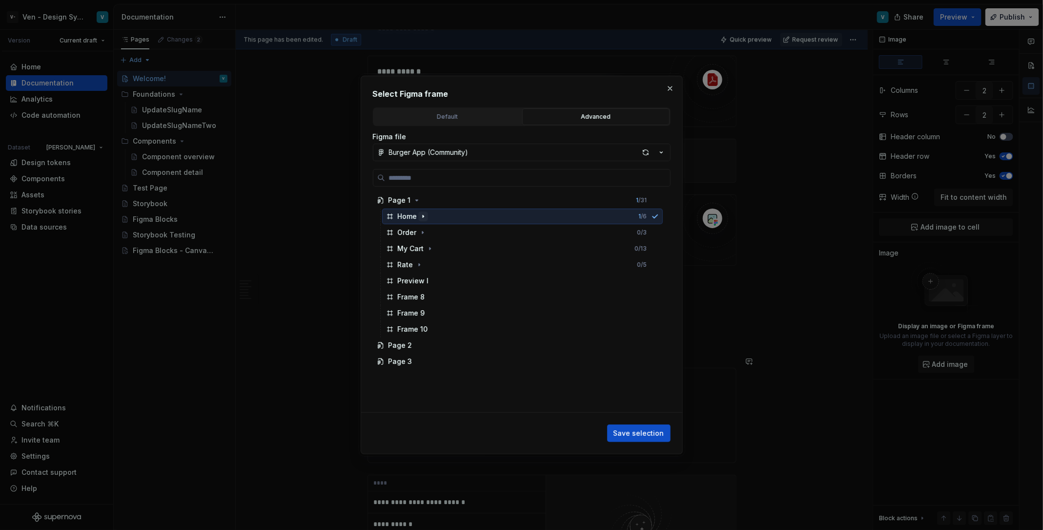
click at [425, 217] on icon "button" at bounding box center [423, 216] width 8 height 8
click at [423, 310] on icon "button" at bounding box center [423, 313] width 8 height 8
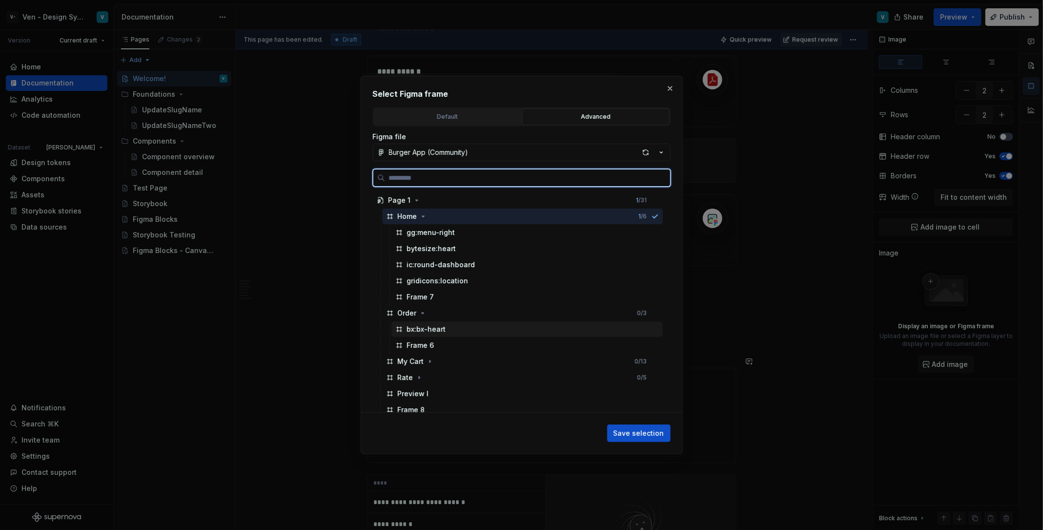
click at [437, 333] on div "bx:bx-heart" at bounding box center [426, 329] width 39 height 10
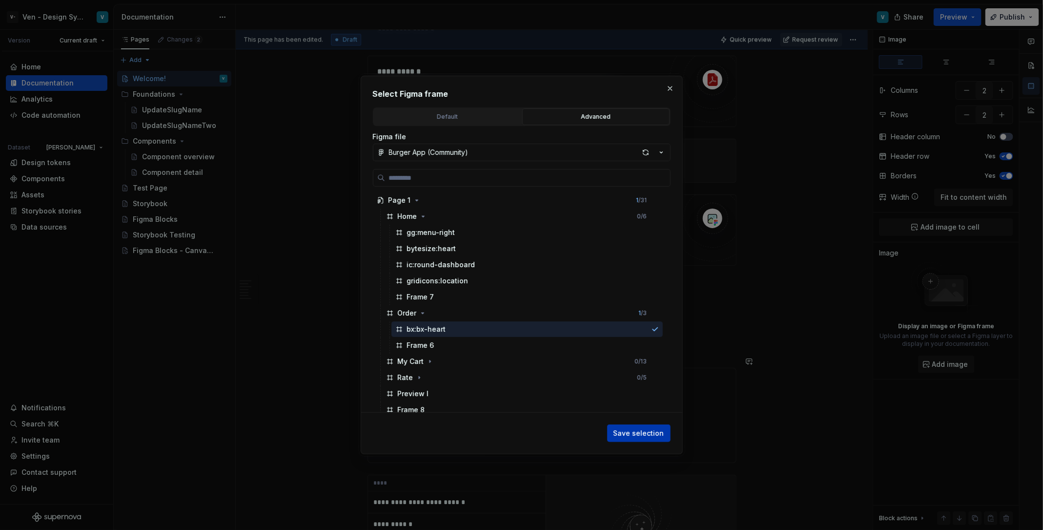
click at [641, 428] on span "Save selection" at bounding box center [639, 433] width 51 height 10
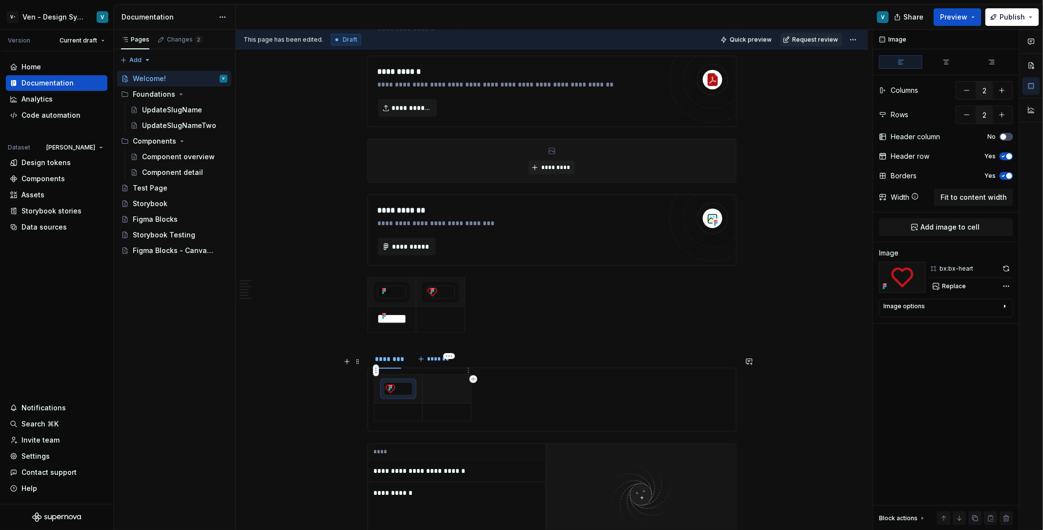
click at [451, 377] on th "To enrich screen reader interactions, please activate Accessibility in Grammarl…" at bounding box center [447, 388] width 48 height 29
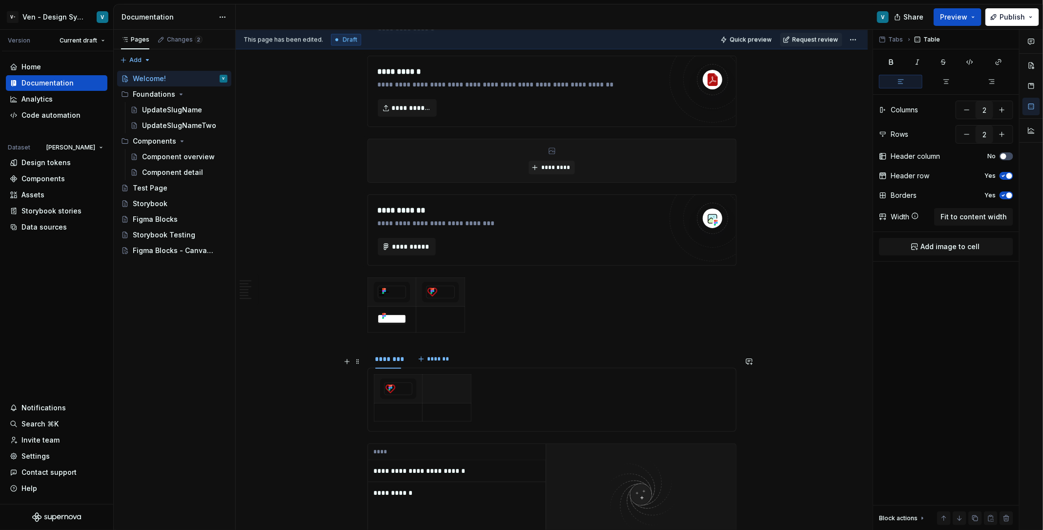
click at [545, 374] on div "To enrich screen reader interactions, please activate Accessibility in Grammarl…" at bounding box center [552, 399] width 356 height 51
click at [462, 302] on html "V- Ven - Design System Test V Version Current draft Home Documentation Analytic…" at bounding box center [521, 265] width 1043 height 530
click at [483, 318] on div "Add image" at bounding box center [508, 320] width 63 height 10
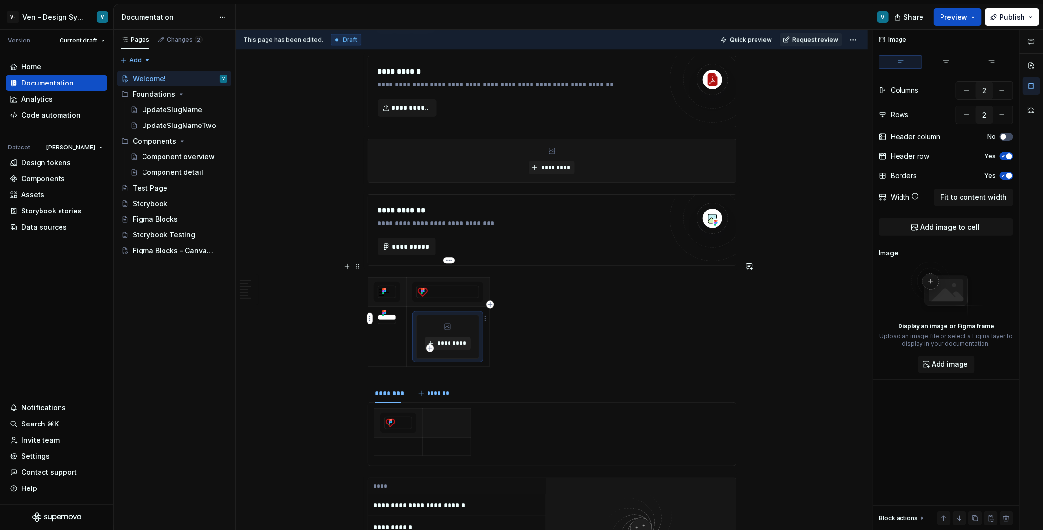
click at [454, 339] on span "*********" at bounding box center [452, 343] width 30 height 8
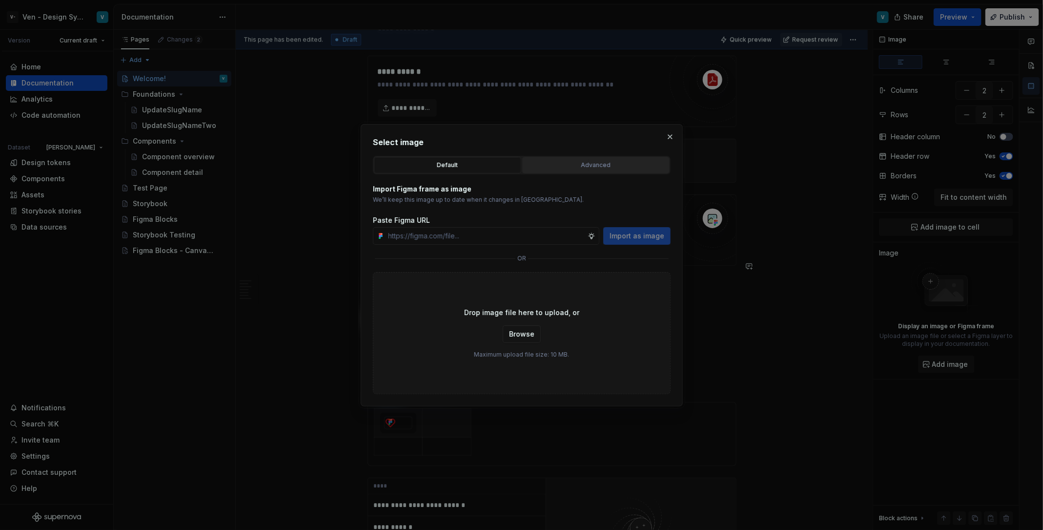
click at [582, 167] on div "Advanced" at bounding box center [596, 165] width 141 height 10
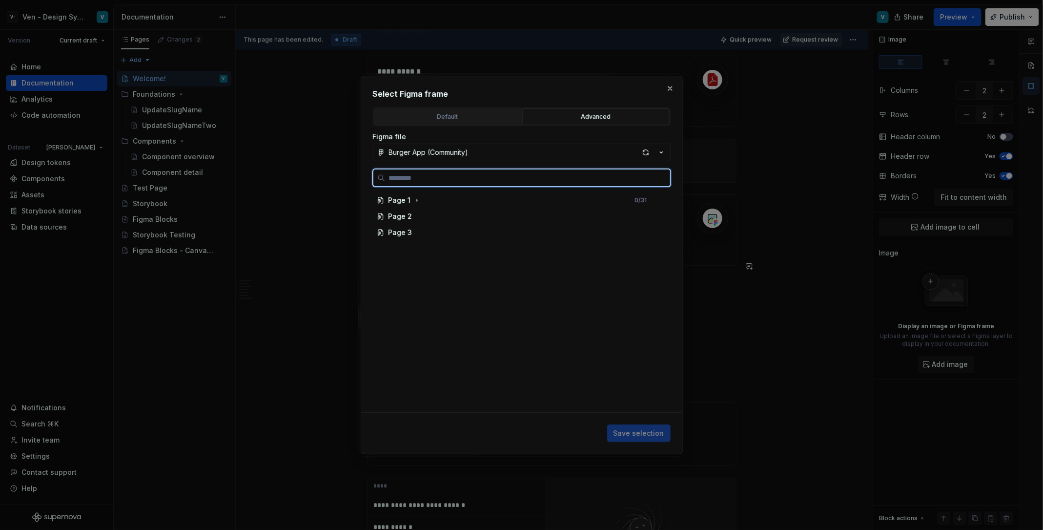
scroll to position [1544, 0]
type textarea "*"
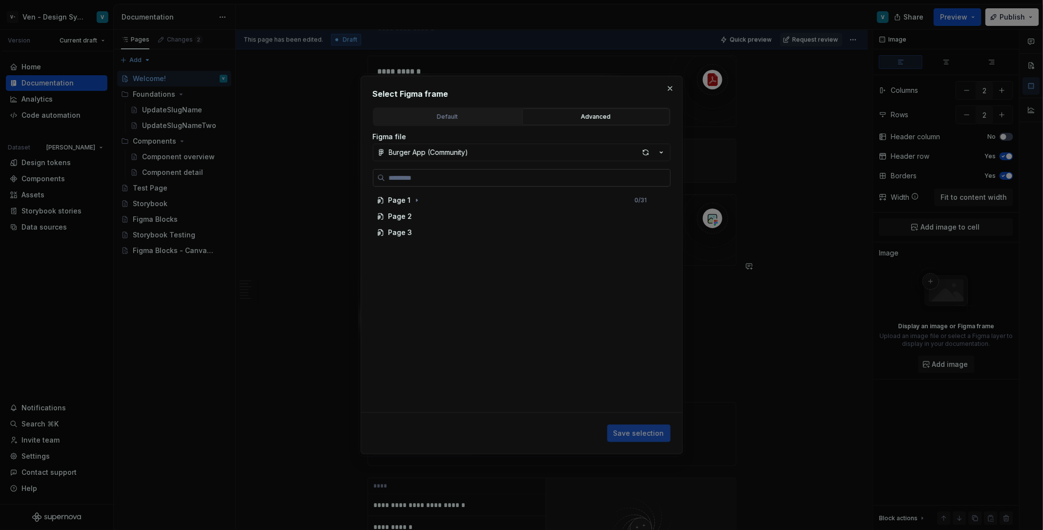
click at [500, 182] on input "search" at bounding box center [527, 178] width 285 height 10
paste input "**********"
type input "**********"
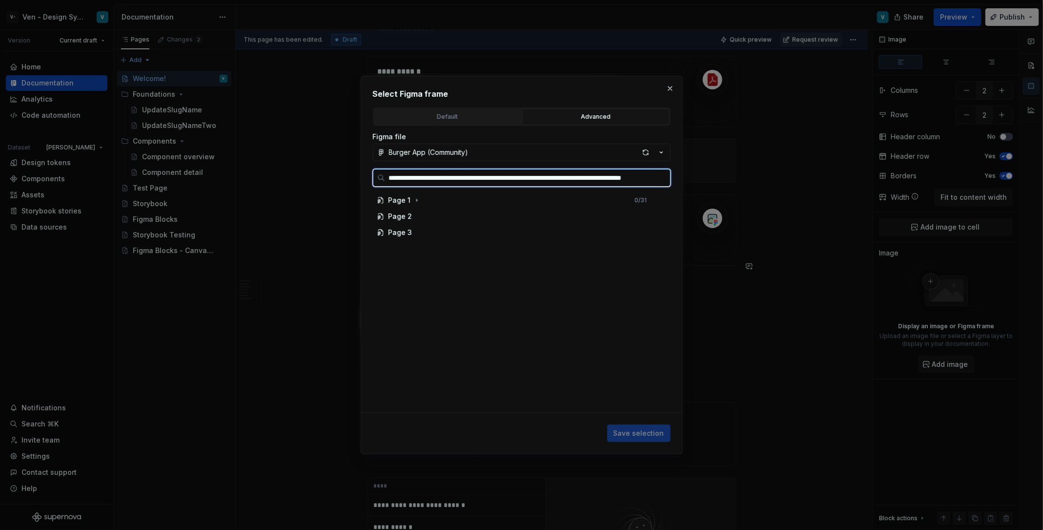
scroll to position [0, 96]
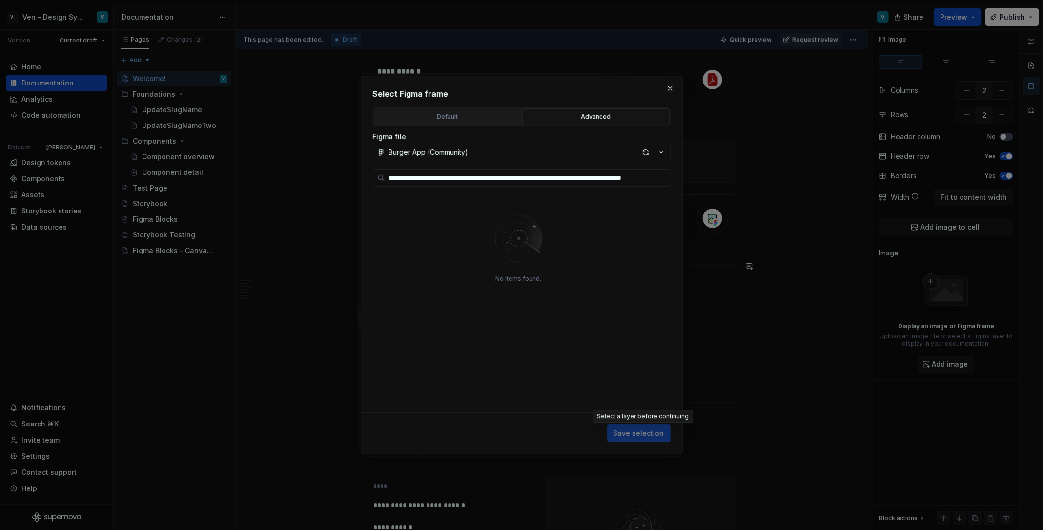
click at [655, 429] on span "Save selection" at bounding box center [638, 433] width 63 height 18
click at [516, 161] on div "**********" at bounding box center [522, 272] width 298 height 280
click at [476, 123] on button "Default" at bounding box center [447, 116] width 147 height 17
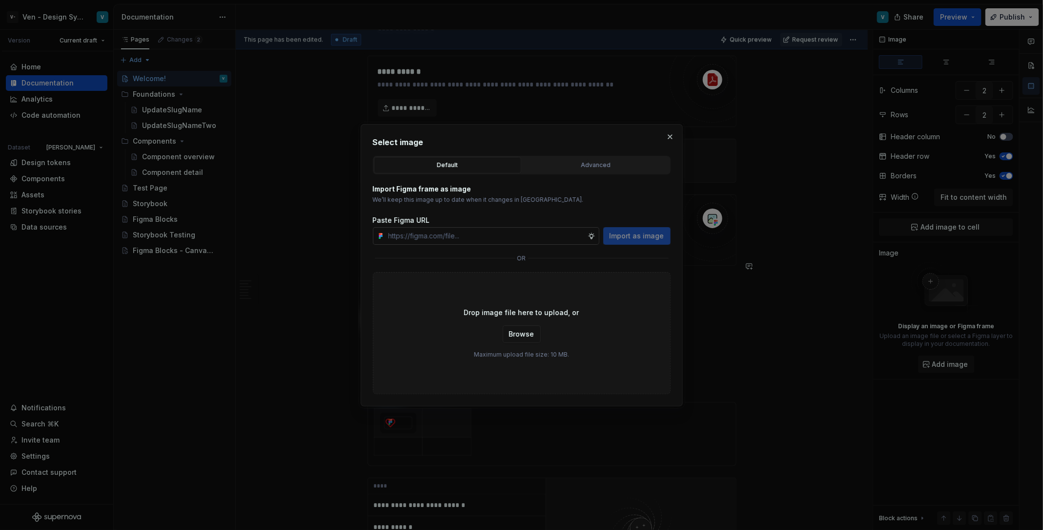
click at [461, 236] on input "text" at bounding box center [486, 236] width 203 height 18
paste input "[URL][DOMAIN_NAME]"
type input "[URL][DOMAIN_NAME]"
click at [631, 231] on span "Import as image" at bounding box center [637, 236] width 55 height 10
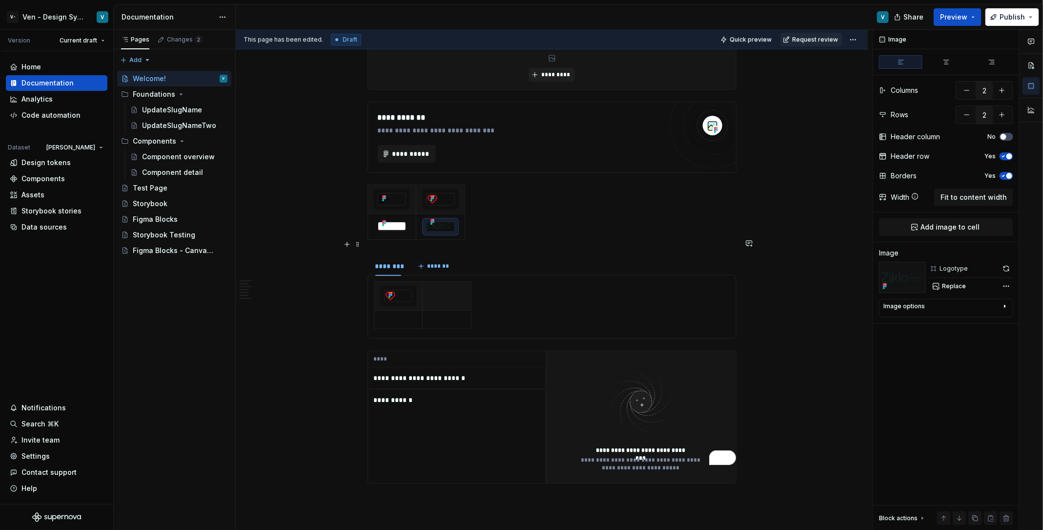
scroll to position [1661, 0]
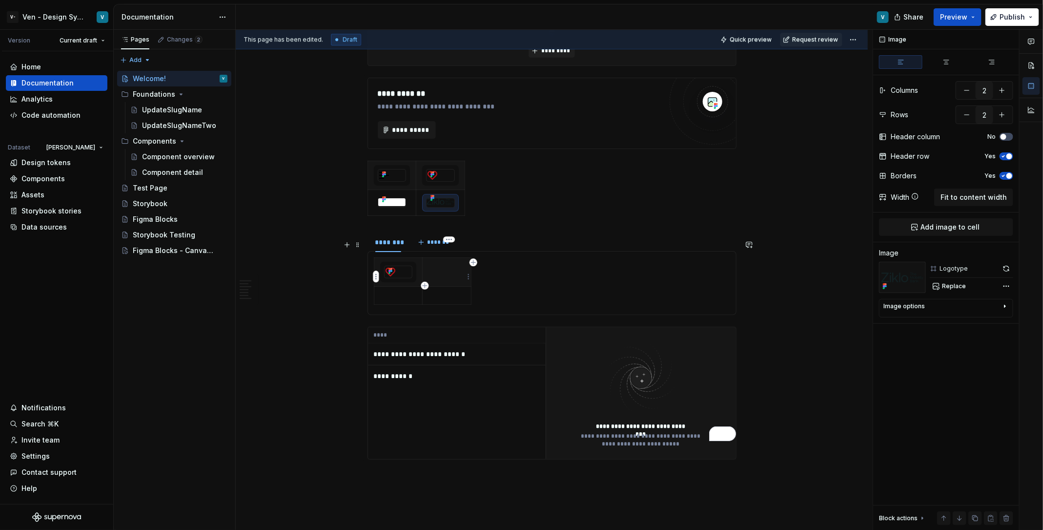
click at [459, 290] on p "To enrich screen reader interactions, please activate Accessibility in Grammarl…" at bounding box center [447, 295] width 36 height 10
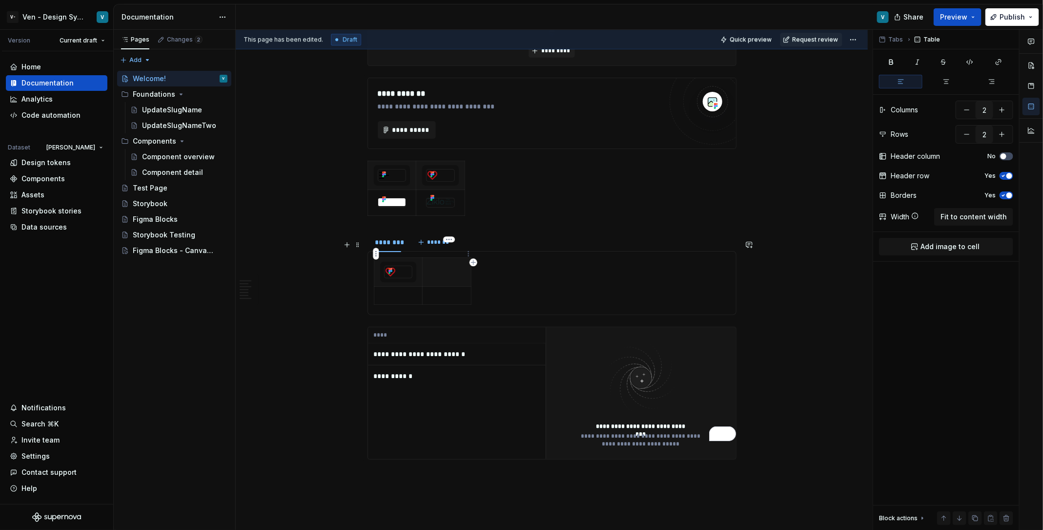
click at [454, 262] on th "To enrich screen reader interactions, please activate Accessibility in Grammarl…" at bounding box center [447, 271] width 48 height 29
click at [471, 286] on td "To enrich screen reader interactions, please activate Accessibility in Grammarl…" at bounding box center [447, 295] width 48 height 18
click at [465, 286] on td "To enrich screen reader interactions, please activate Accessibility in Grammarl…" at bounding box center [447, 295] width 48 height 18
click at [552, 258] on div "To enrich screen reader interactions, please activate Accessibility in Grammarl…" at bounding box center [552, 282] width 356 height 51
click at [459, 290] on p "To enrich screen reader interactions, please activate Accessibility in Grammarl…" at bounding box center [447, 295] width 36 height 10
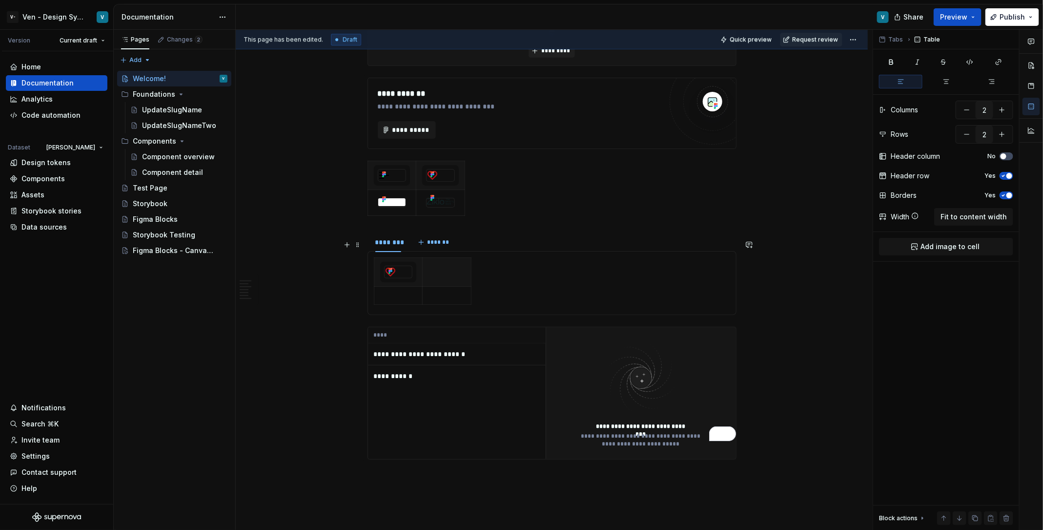
click at [528, 266] on div "To enrich screen reader interactions, please activate Accessibility in Grammarl…" at bounding box center [552, 282] width 356 height 51
click at [438, 238] on span "*******" at bounding box center [438, 242] width 22 height 8
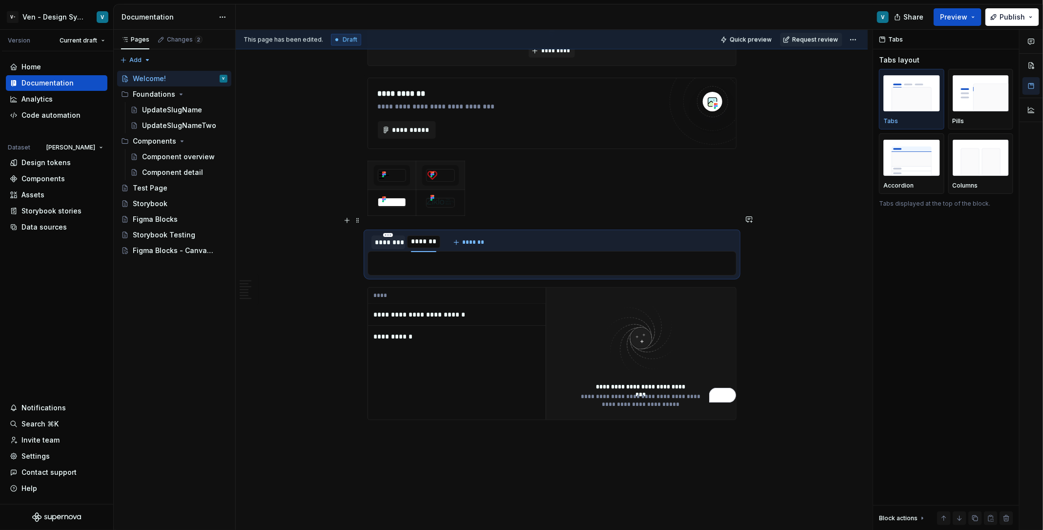
click at [397, 237] on div "********" at bounding box center [388, 242] width 26 height 10
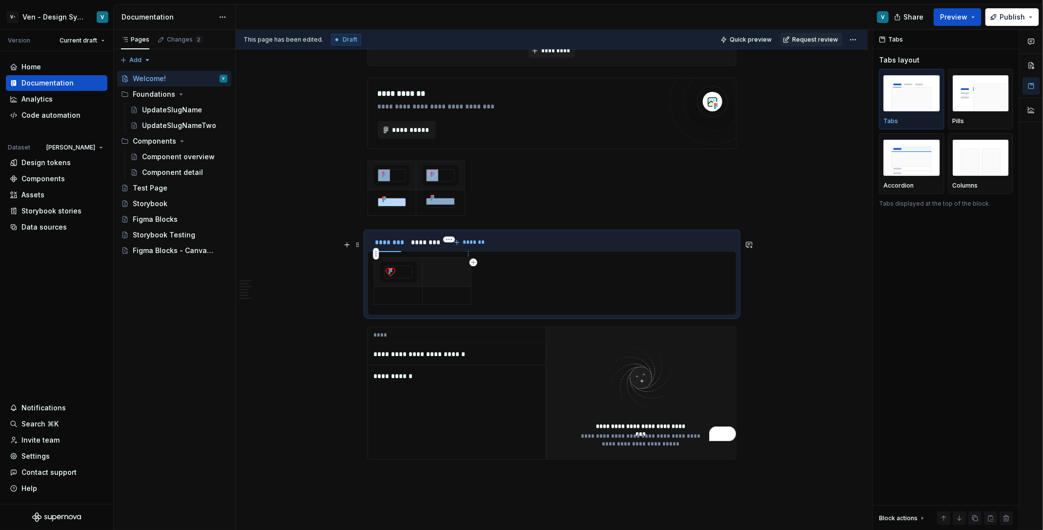
click at [439, 262] on p "To enrich screen reader interactions, please activate Accessibility in Grammarl…" at bounding box center [447, 267] width 36 height 10
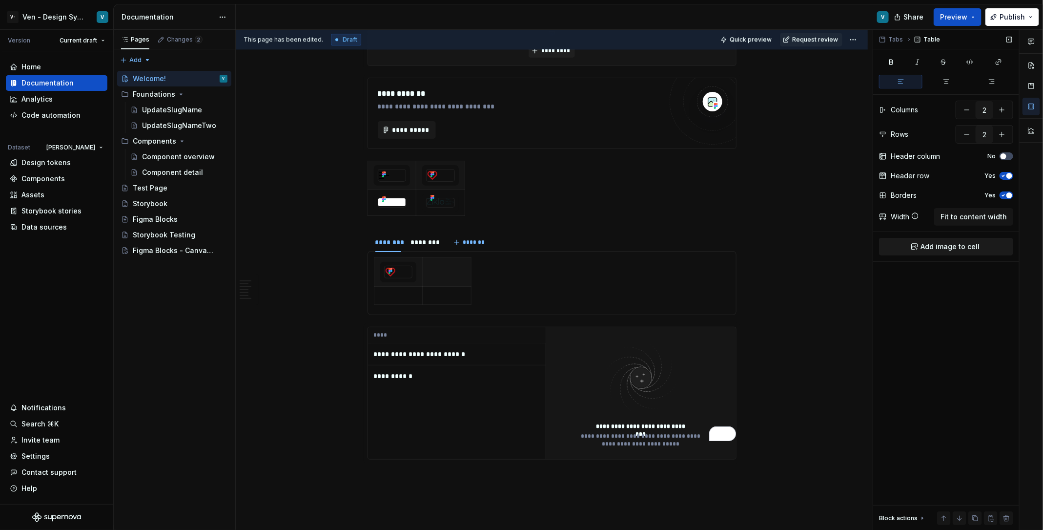
click at [937, 247] on span "Add image to cell" at bounding box center [950, 247] width 59 height 10
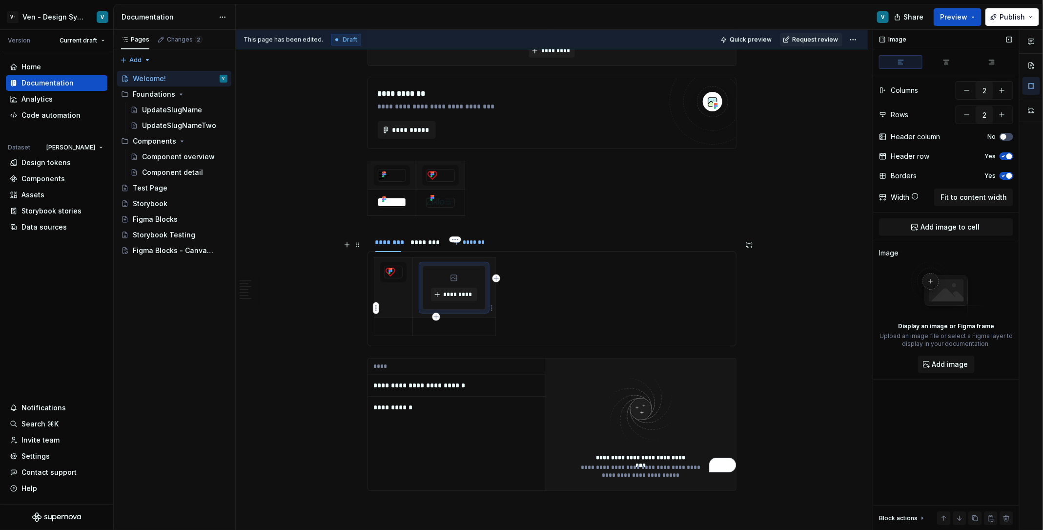
click at [467, 322] on p "To enrich screen reader interactions, please activate Accessibility in Grammarl…" at bounding box center [454, 327] width 71 height 10
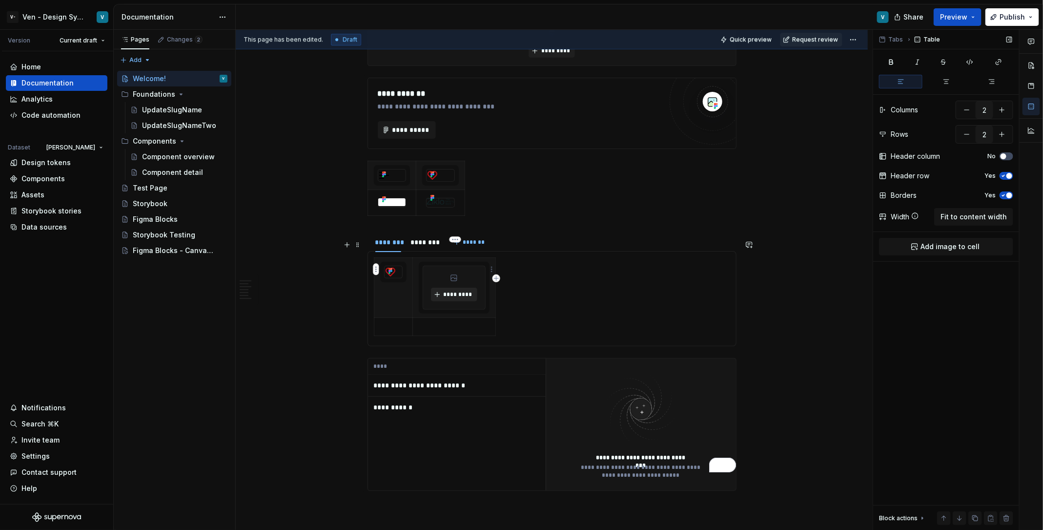
click at [460, 288] on button "*********" at bounding box center [454, 295] width 46 height 14
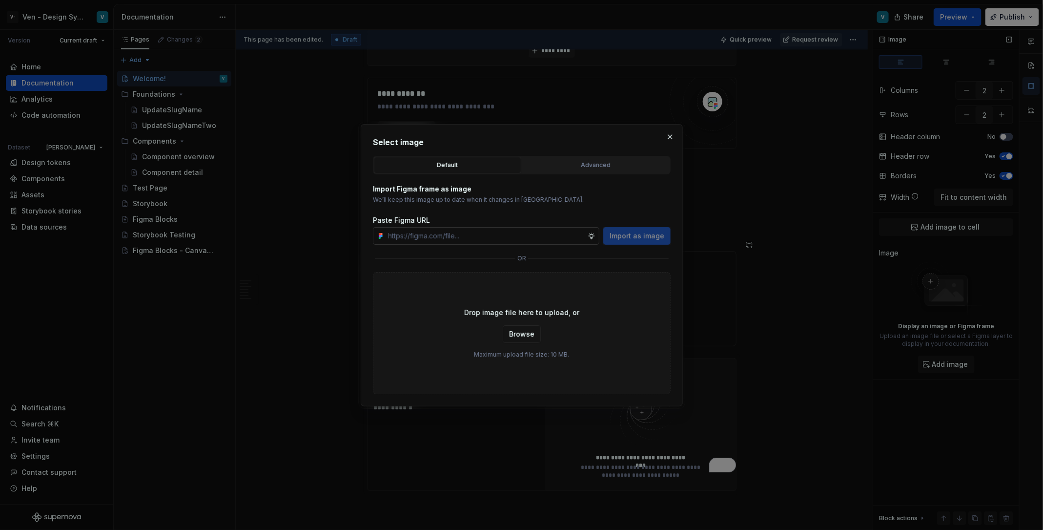
click at [477, 230] on input "text" at bounding box center [486, 236] width 203 height 18
type textarea "*"
type input "[URL][DOMAIN_NAME]"
click at [627, 233] on span "Import as image" at bounding box center [637, 236] width 55 height 10
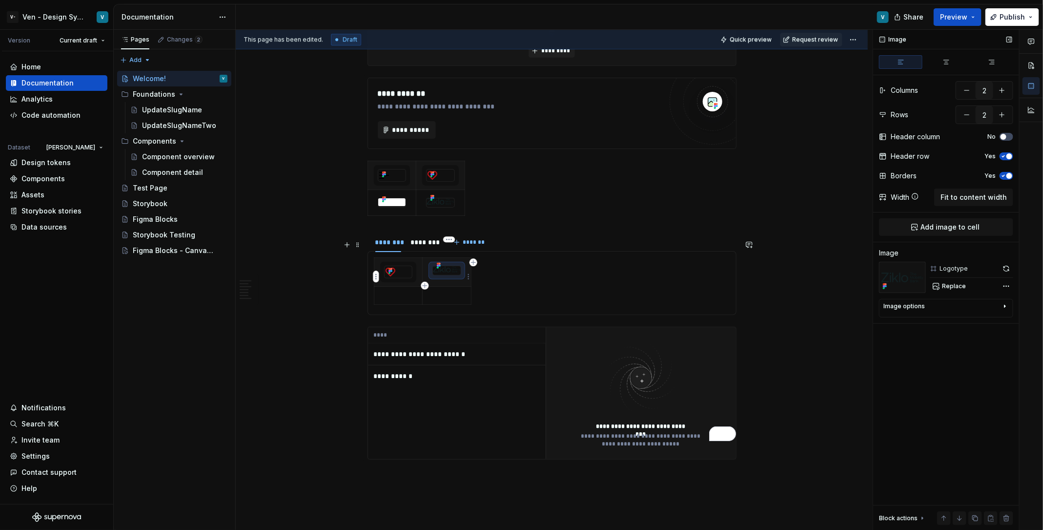
click at [445, 290] on p "To enrich screen reader interactions, please activate Accessibility in Grammarl…" at bounding box center [447, 295] width 37 height 10
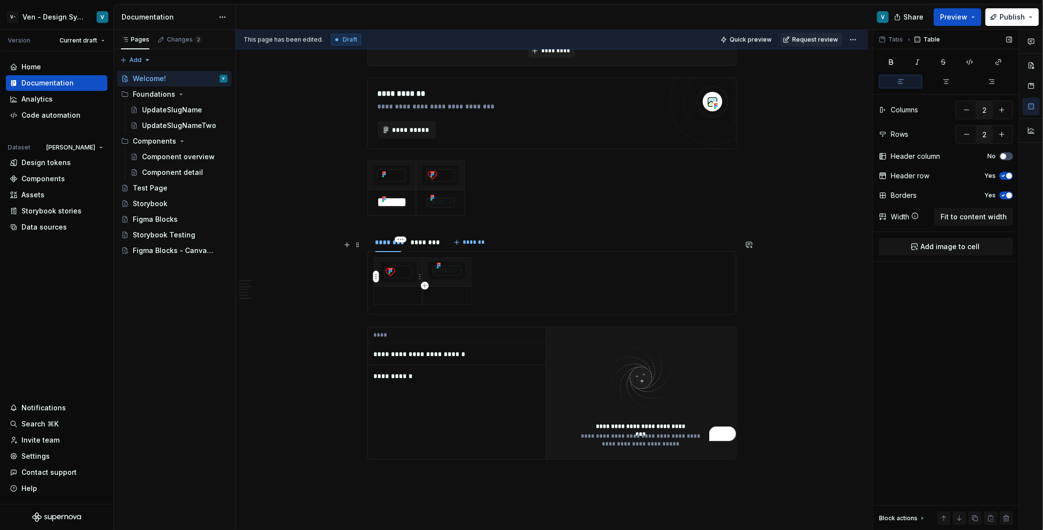
click at [397, 290] on p "To enrich screen reader interactions, please activate Accessibility in Grammarl…" at bounding box center [398, 295] width 37 height 10
click at [524, 268] on div "To enrich screen reader interactions, please activate Accessibility in Grammarl…" at bounding box center [552, 282] width 356 height 51
click at [971, 216] on span "Fit to content width" at bounding box center [974, 217] width 66 height 10
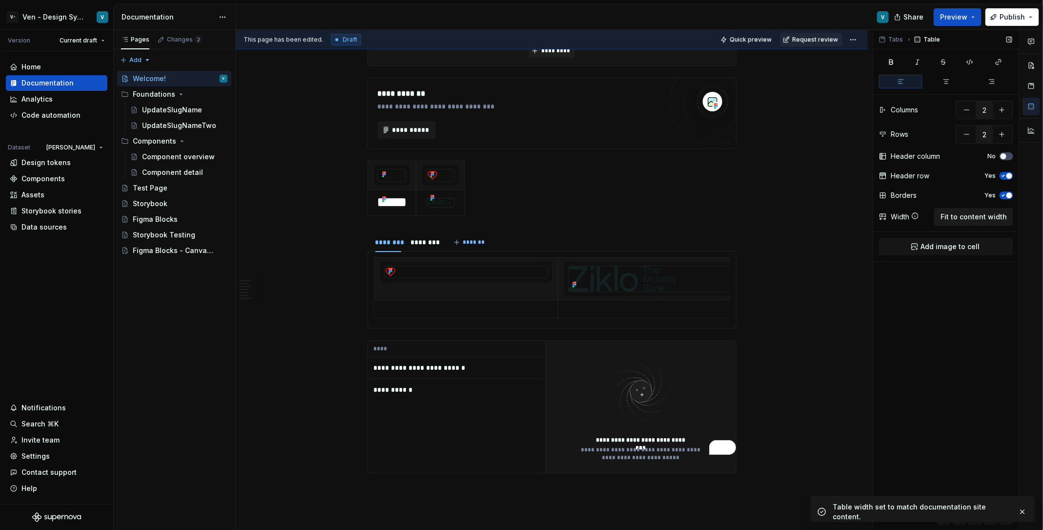
click at [971, 216] on span "Fit to content width" at bounding box center [974, 217] width 66 height 10
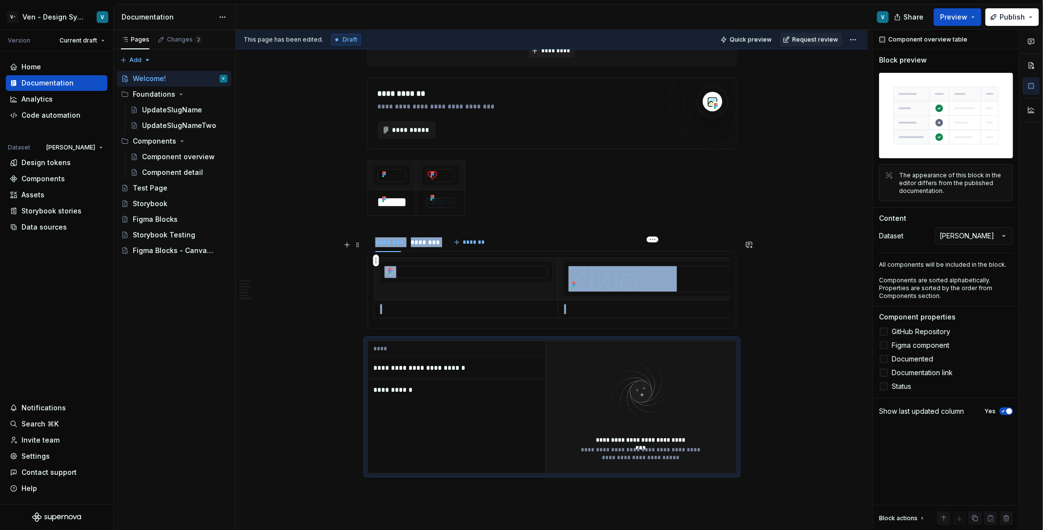
click at [616, 269] on img "To enrich screen reader interactions, please activate Accessibility in Grammarl…" at bounding box center [623, 278] width 108 height 25
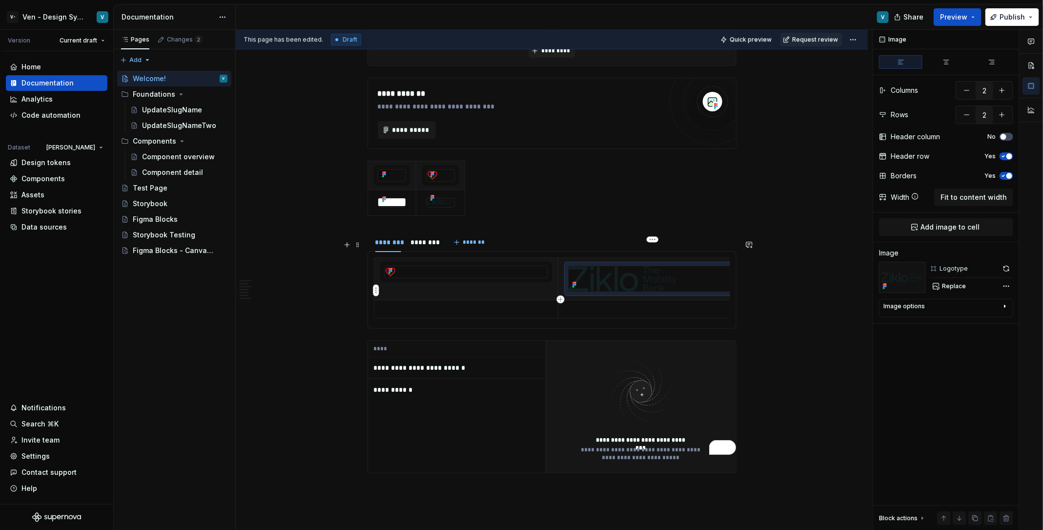
click at [616, 304] on p "To enrich screen reader interactions, please activate Accessibility in Grammarl…" at bounding box center [650, 309] width 172 height 10
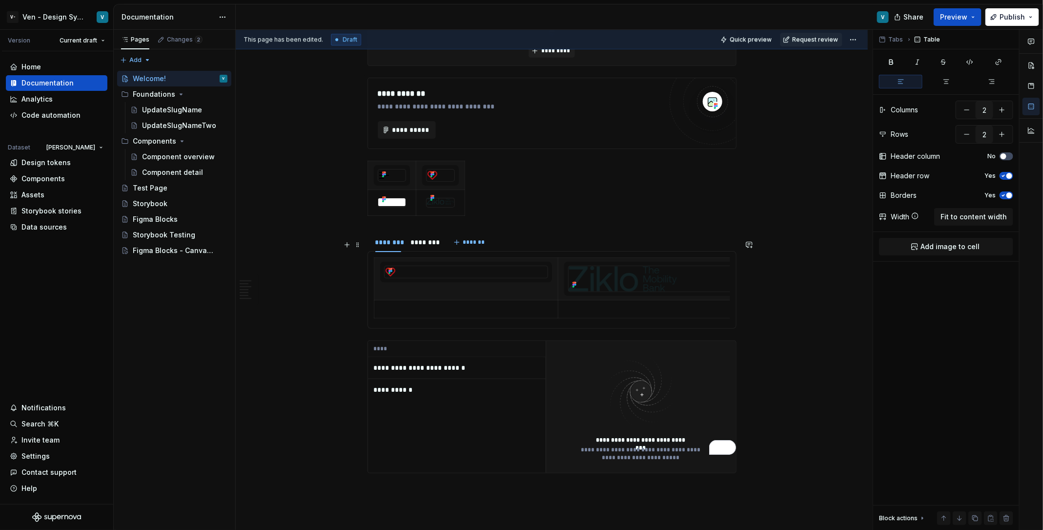
click at [737, 303] on section "******** ******** *******" at bounding box center [552, 279] width 369 height 97
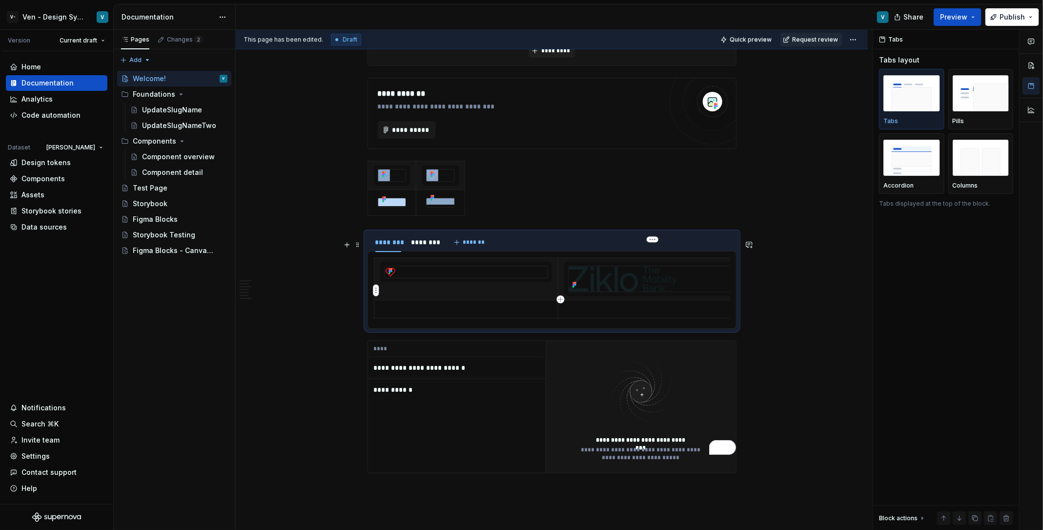
click at [722, 304] on p "To enrich screen reader interactions, please activate Accessibility in Grammarl…" at bounding box center [650, 309] width 172 height 10
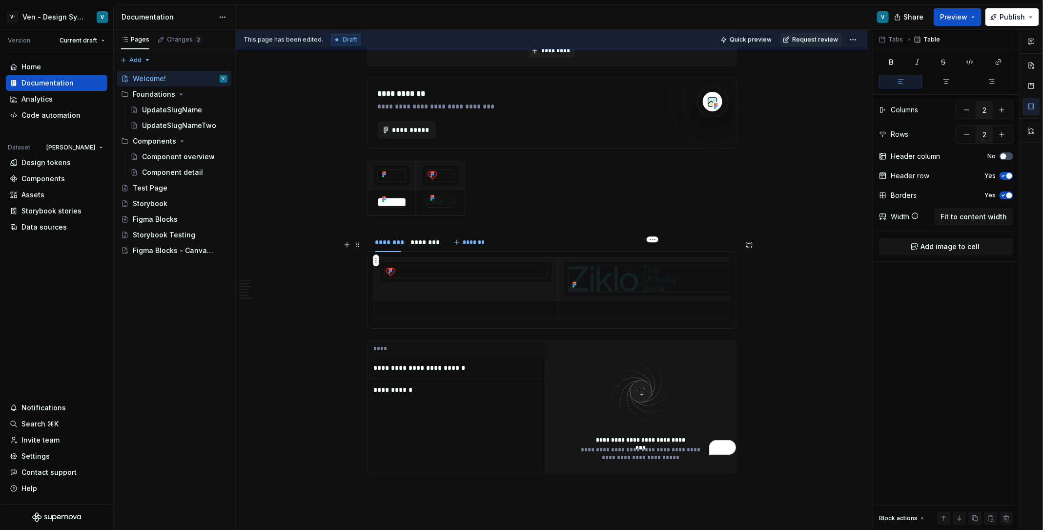
click at [659, 266] on img "To enrich screen reader interactions, please activate Accessibility in Grammarl…" at bounding box center [623, 278] width 108 height 25
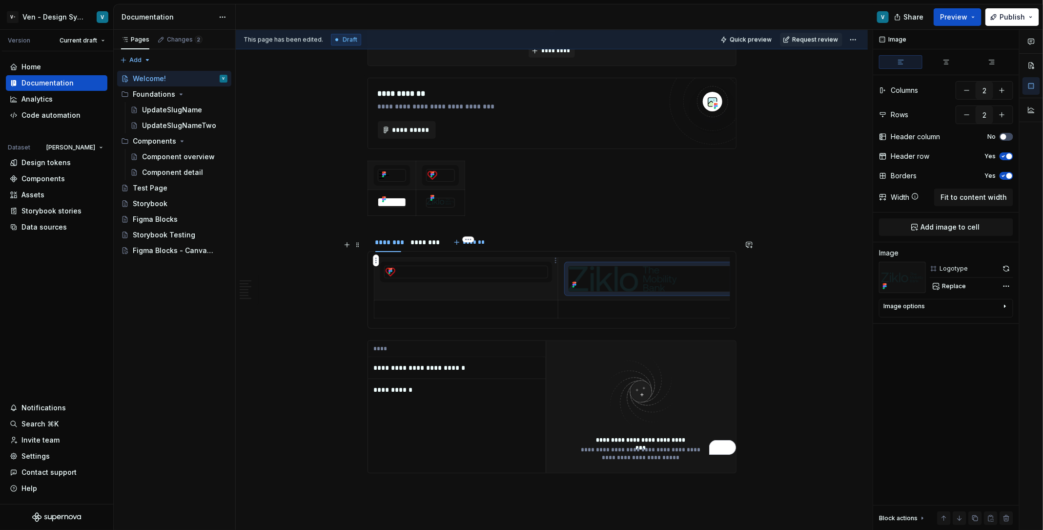
click at [458, 275] on th "To enrich screen reader interactions, please activate Accessibility in Grammarl…" at bounding box center [466, 278] width 185 height 42
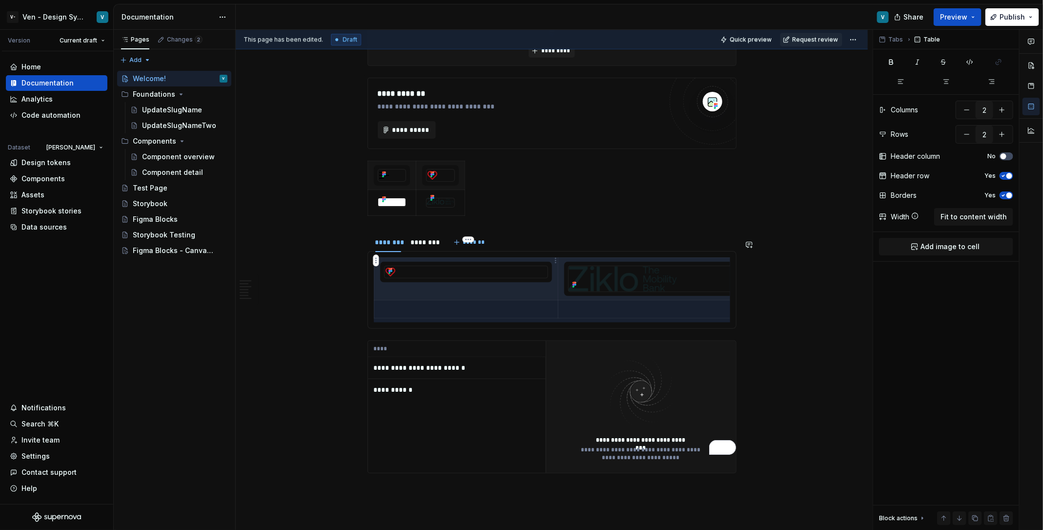
click at [468, 266] on div "To enrich screen reader interactions, please activate Accessibility in Grammarl…" at bounding box center [466, 272] width 165 height 13
type textarea "*"
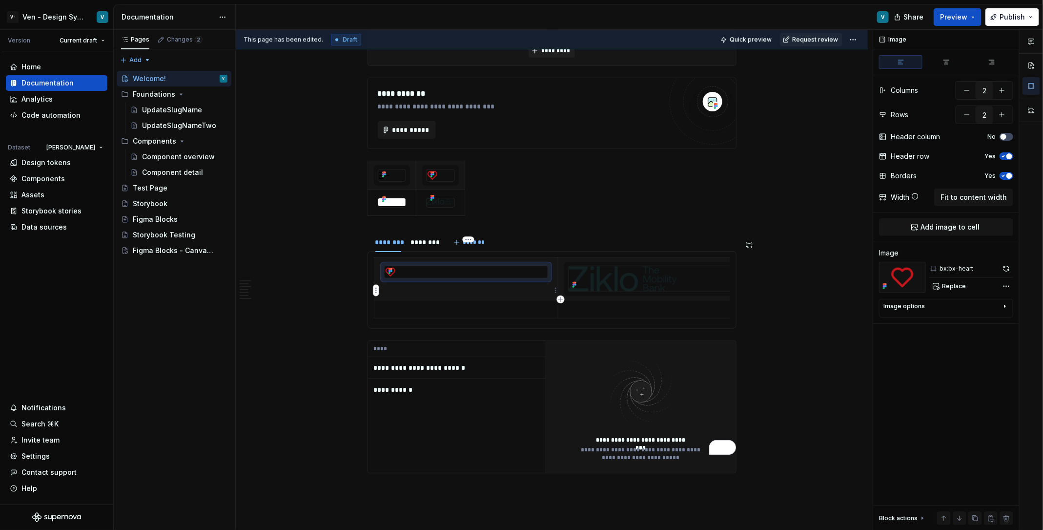
click at [475, 304] on p "To enrich screen reader interactions, please activate Accessibility in Grammarl…" at bounding box center [466, 309] width 172 height 10
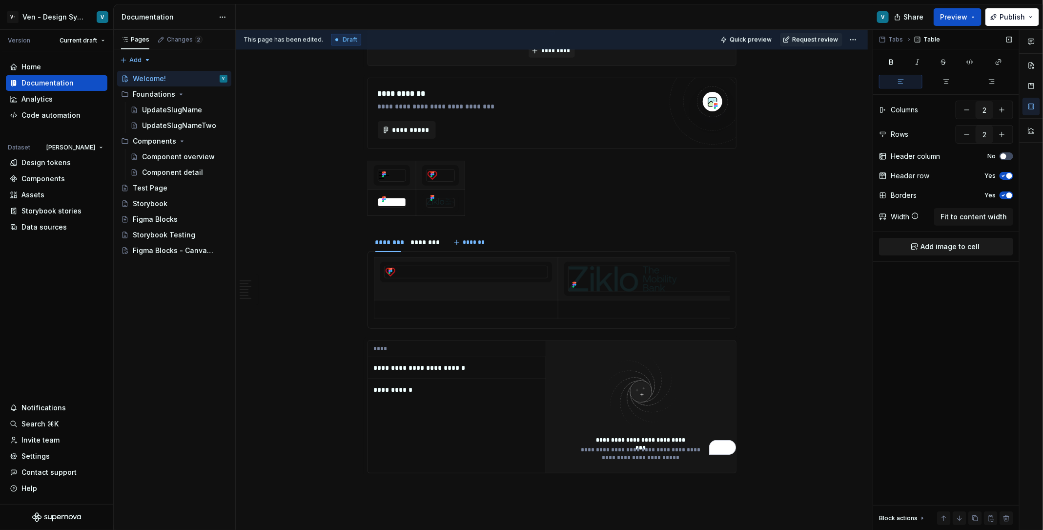
click at [919, 253] on button "Add image to cell" at bounding box center [946, 247] width 134 height 18
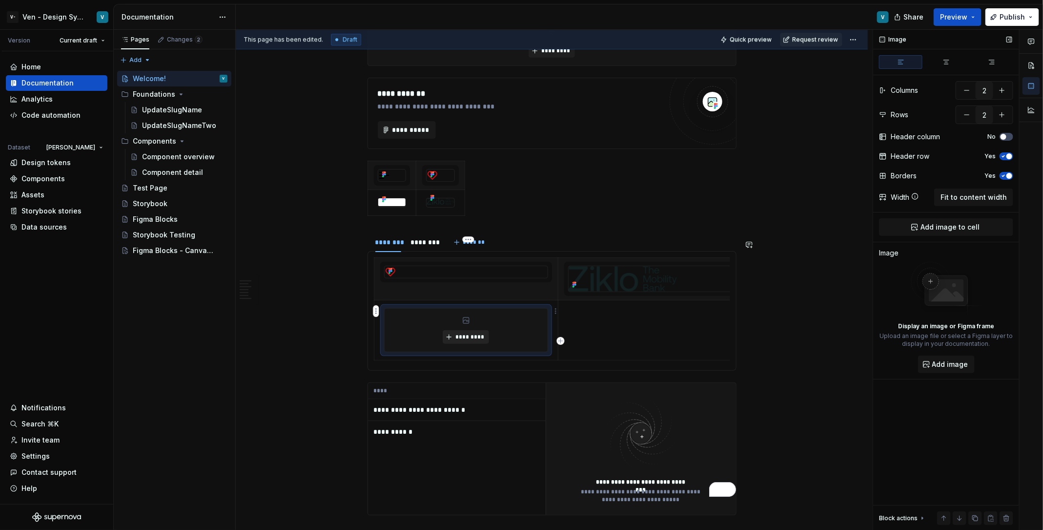
click at [461, 330] on button "*********" at bounding box center [466, 337] width 46 height 14
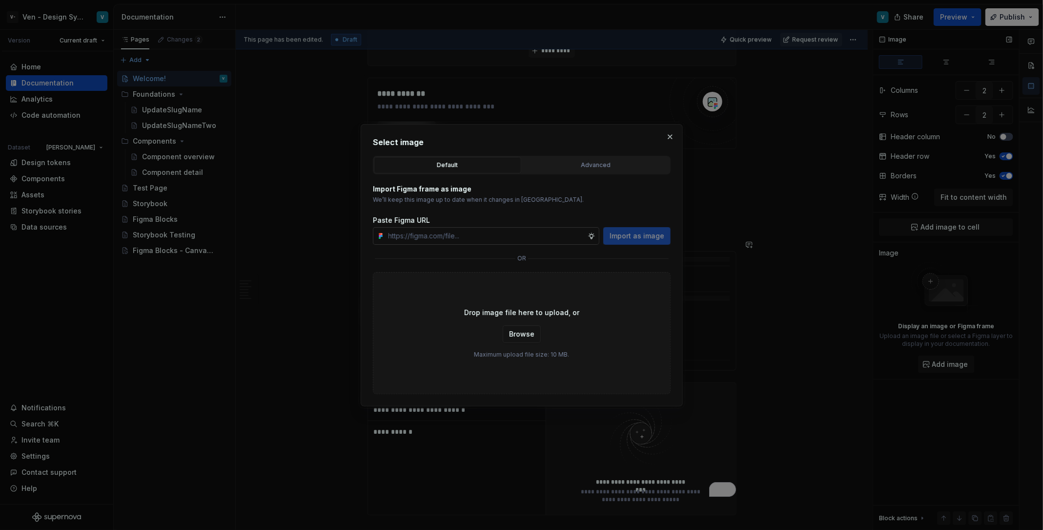
click at [492, 239] on input "text" at bounding box center [486, 236] width 203 height 18
type input "[URL][DOMAIN_NAME]"
click at [631, 235] on span "Import as image" at bounding box center [637, 236] width 55 height 10
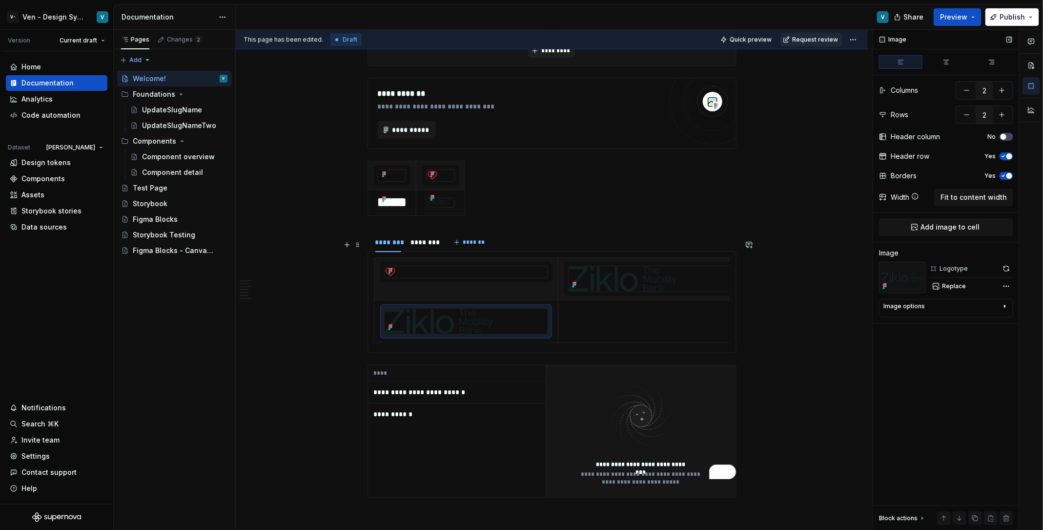
click at [924, 311] on div "Image options" at bounding box center [943, 308] width 118 height 12
type textarea "*"
